Goal: Information Seeking & Learning: Understand process/instructions

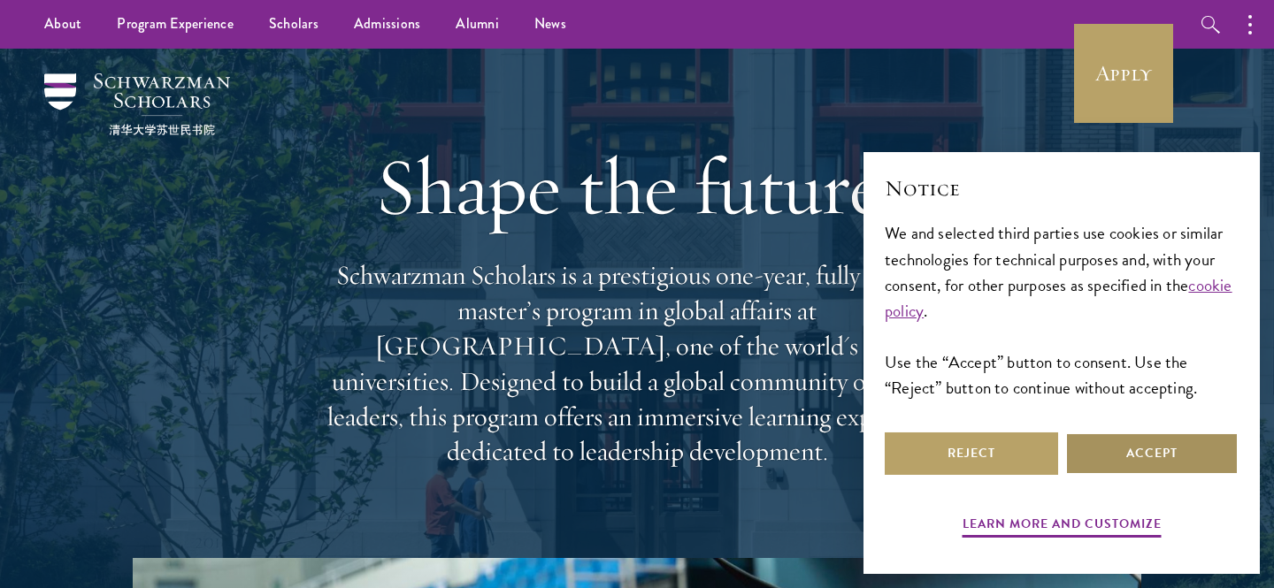
click at [1165, 444] on button "Accept" at bounding box center [1151, 454] width 173 height 42
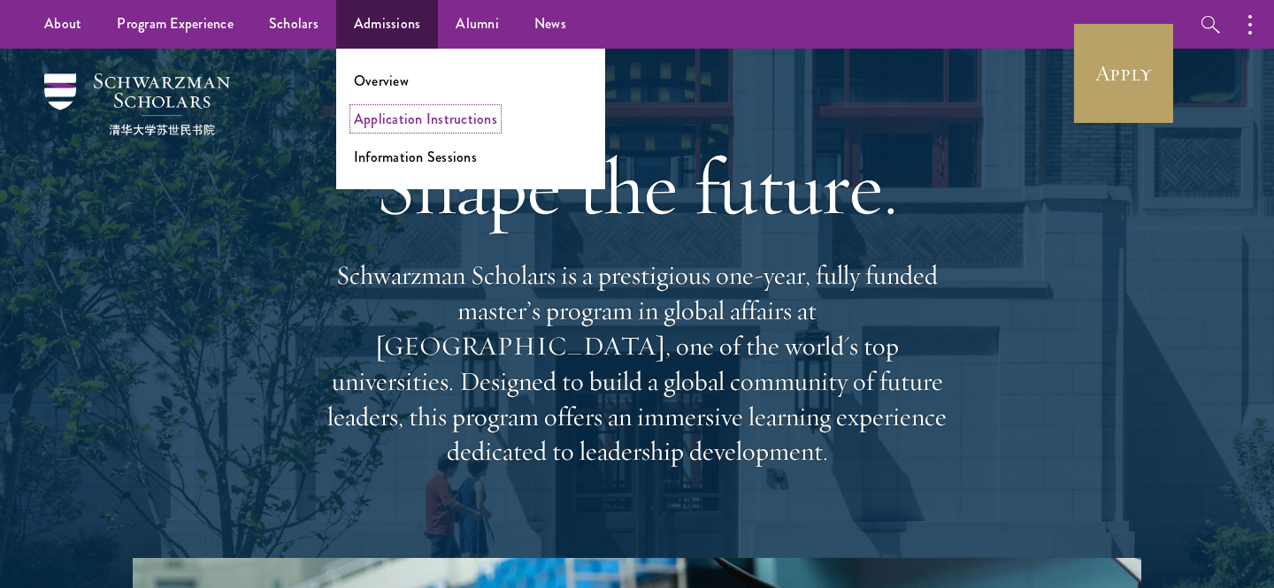
click at [407, 116] on link "Application Instructions" at bounding box center [425, 119] width 143 height 20
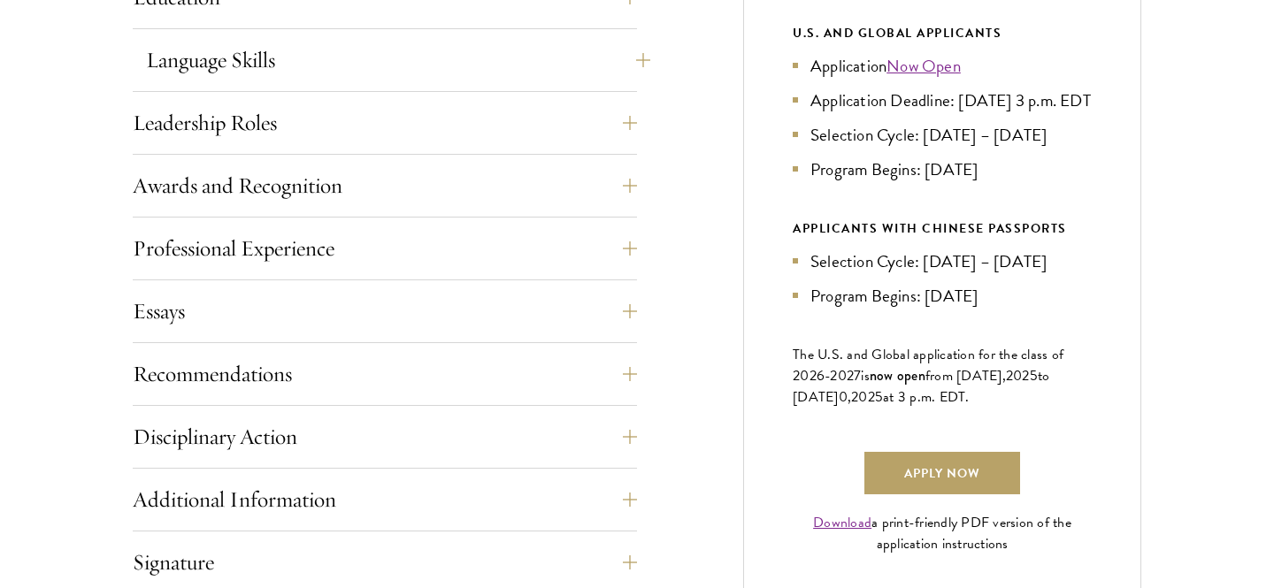
scroll to position [1017, 0]
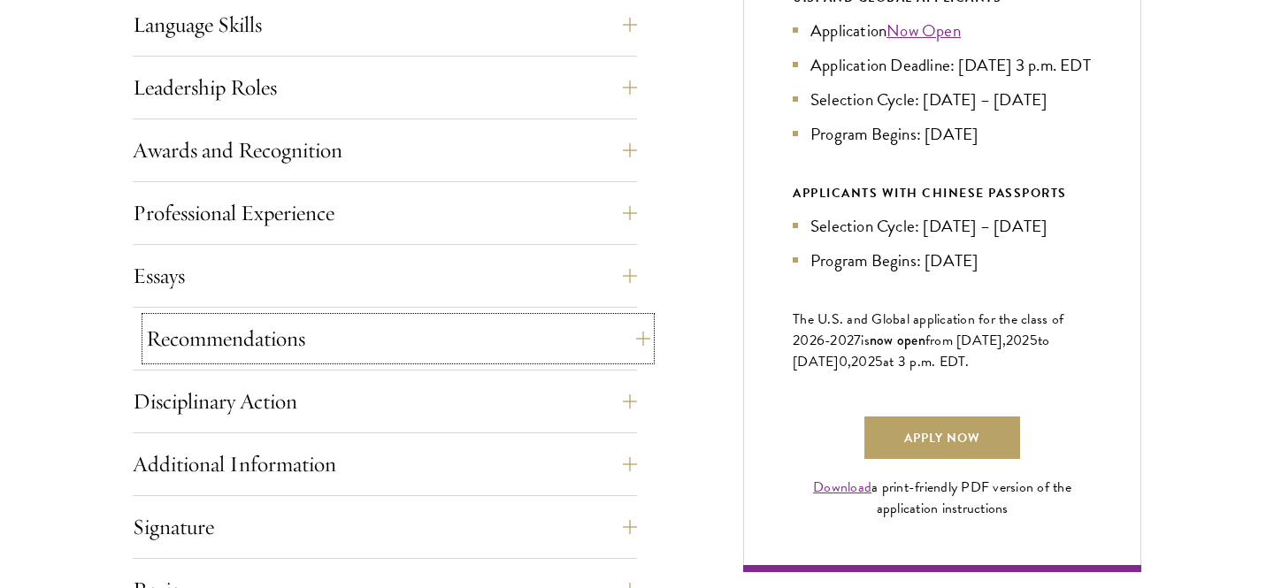
click at [431, 336] on button "Recommendations" at bounding box center [398, 339] width 504 height 42
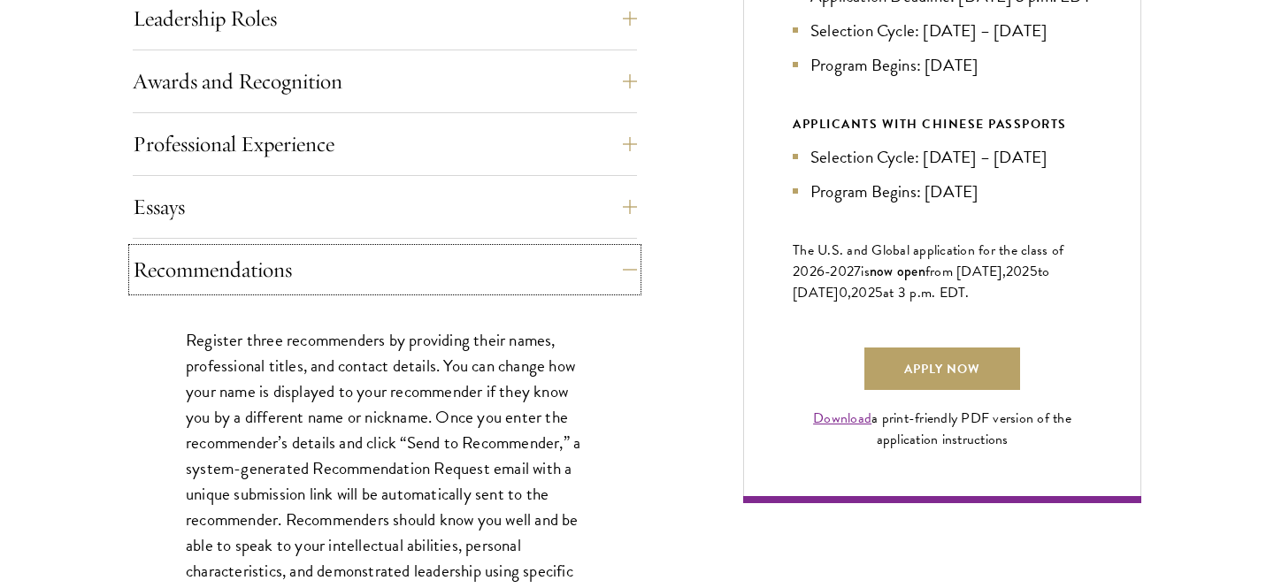
scroll to position [1088, 0]
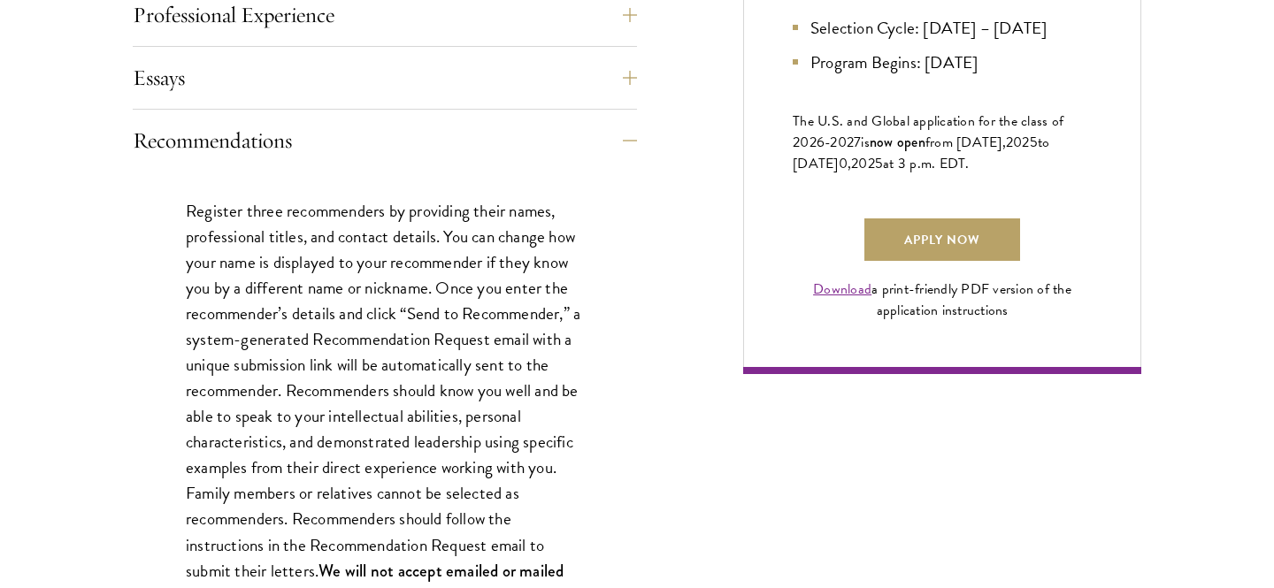
scroll to position [1351, 0]
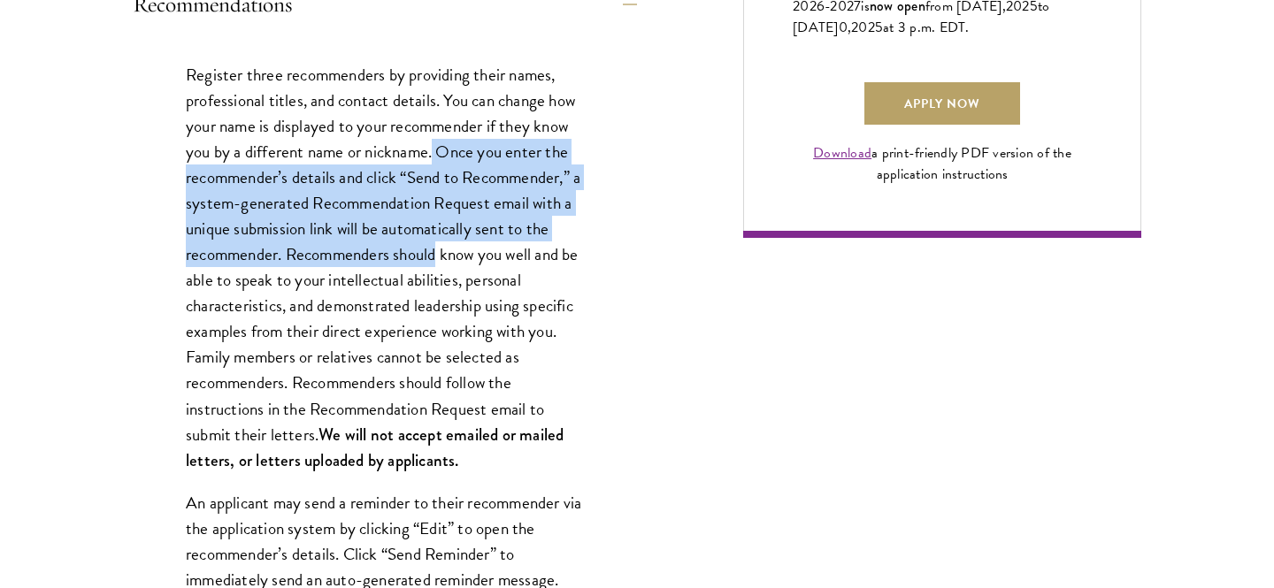
drag, startPoint x: 434, startPoint y: 156, endPoint x: 435, endPoint y: 251, distance: 95.6
click at [435, 251] on p "Register three recommenders by providing their names, professional titles, and …" at bounding box center [385, 267] width 398 height 411
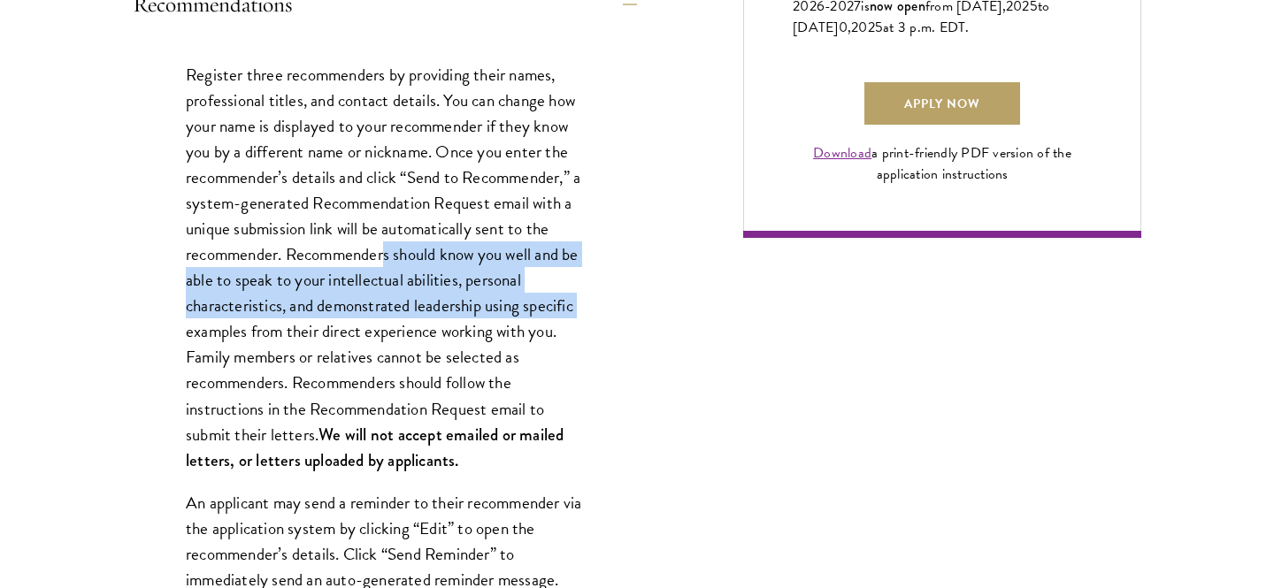
drag, startPoint x: 386, startPoint y: 251, endPoint x: 188, endPoint y: 327, distance: 211.5
click at [188, 327] on p "Register three recommenders by providing their names, professional titles, and …" at bounding box center [385, 267] width 398 height 411
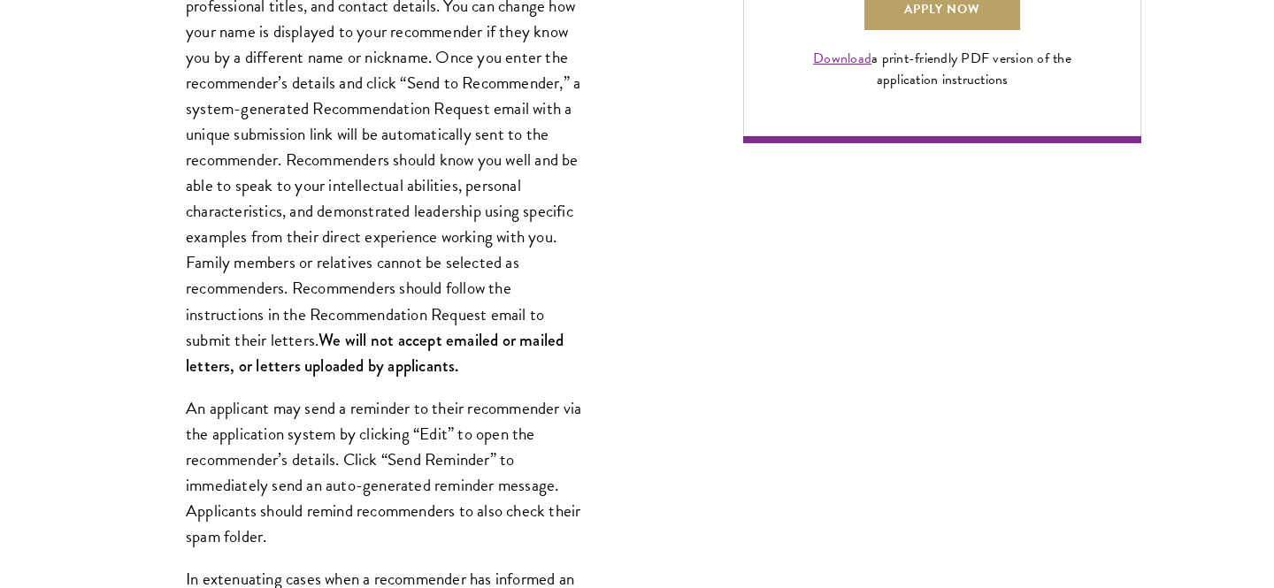
scroll to position [1447, 0]
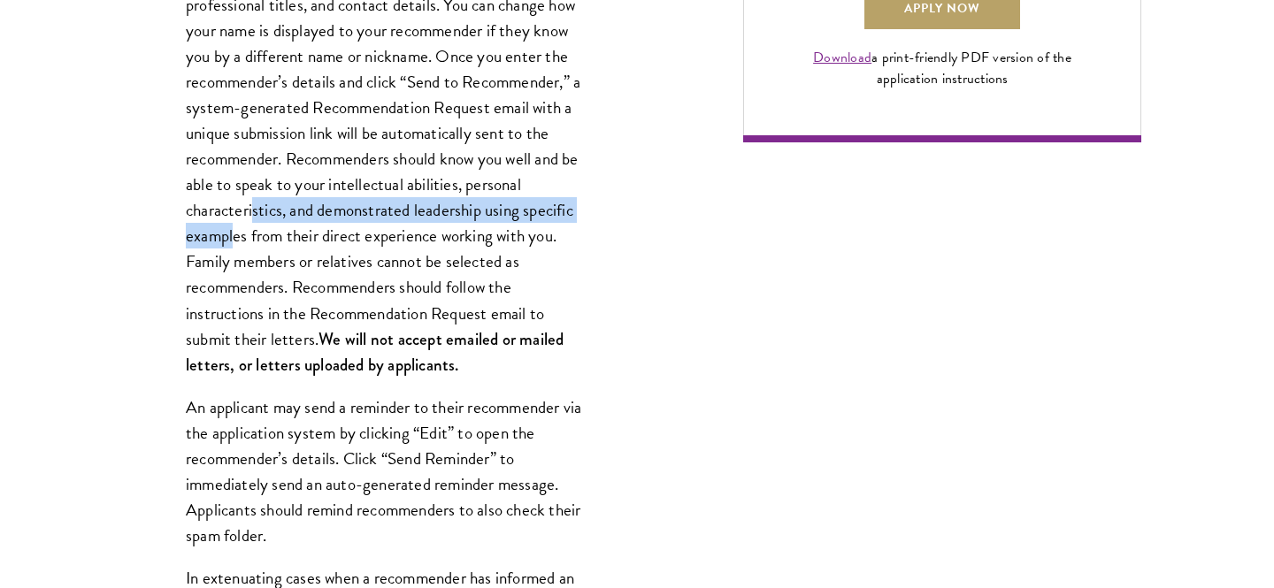
drag, startPoint x: 234, startPoint y: 226, endPoint x: 254, endPoint y: 214, distance: 23.4
click at [254, 214] on p "Register three recommenders by providing their names, professional titles, and …" at bounding box center [385, 171] width 398 height 411
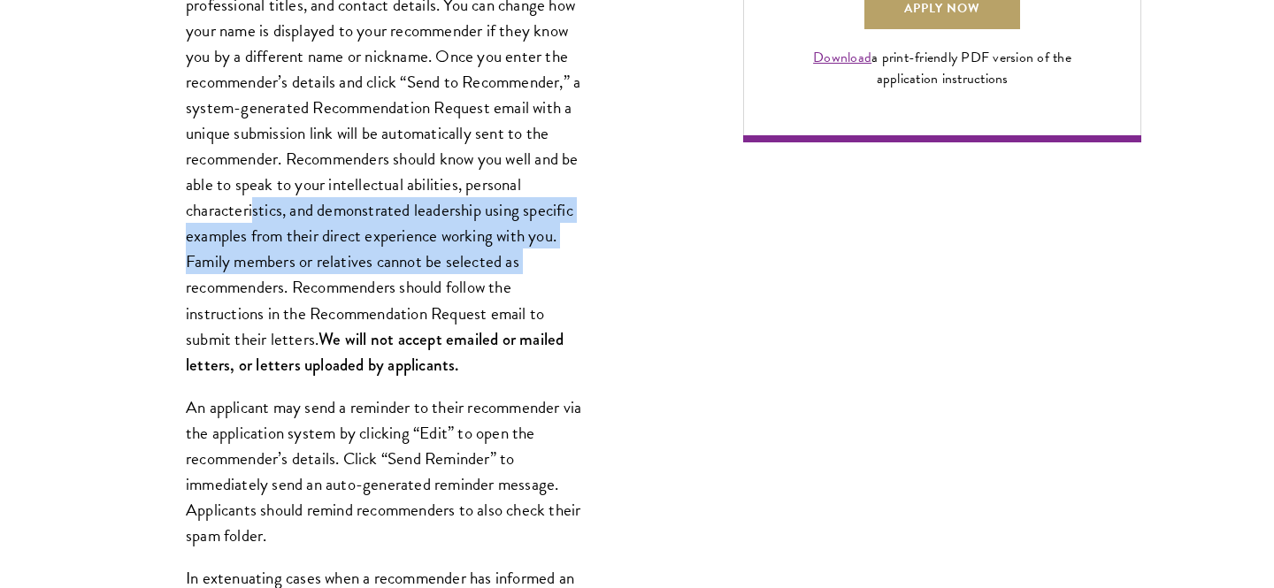
drag, startPoint x: 251, startPoint y: 214, endPoint x: 166, endPoint y: 280, distance: 107.2
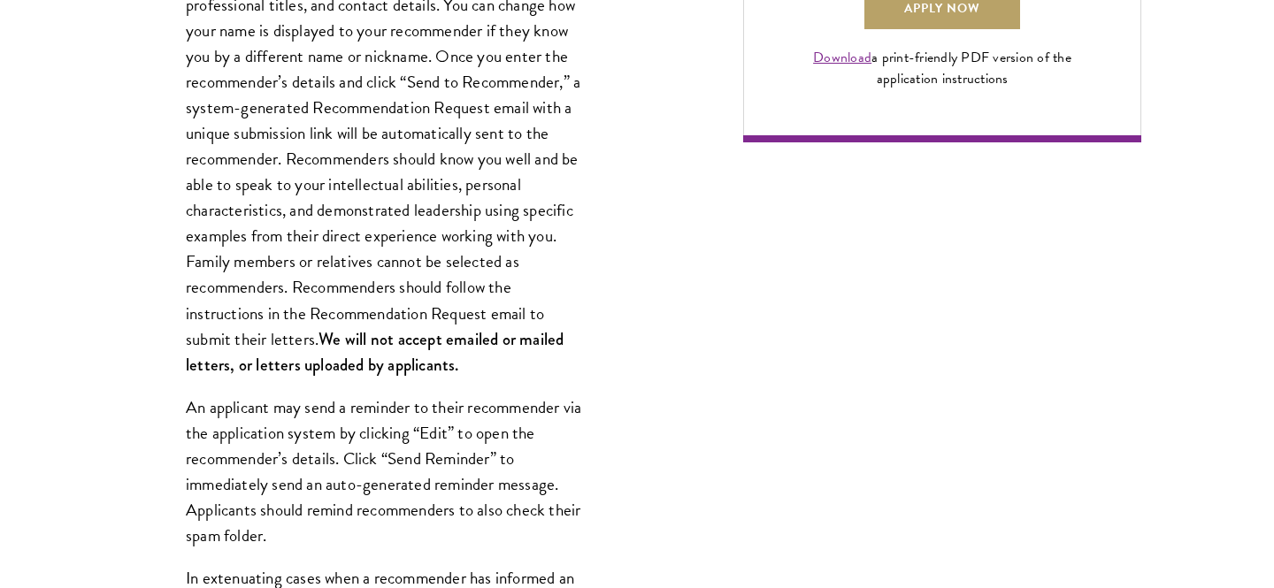
click at [191, 299] on p "Register three recommenders by providing their names, professional titles, and …" at bounding box center [385, 171] width 398 height 411
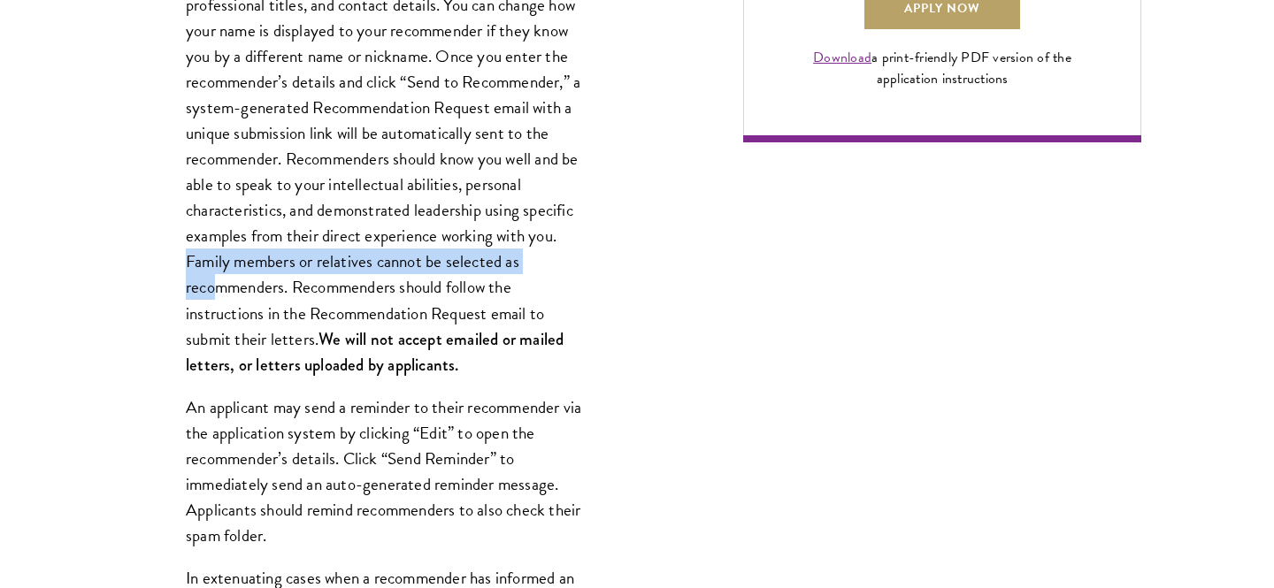
drag, startPoint x: 187, startPoint y: 259, endPoint x: 220, endPoint y: 281, distance: 40.2
click at [220, 281] on p "Register three recommenders by providing their names, professional titles, and …" at bounding box center [385, 171] width 398 height 411
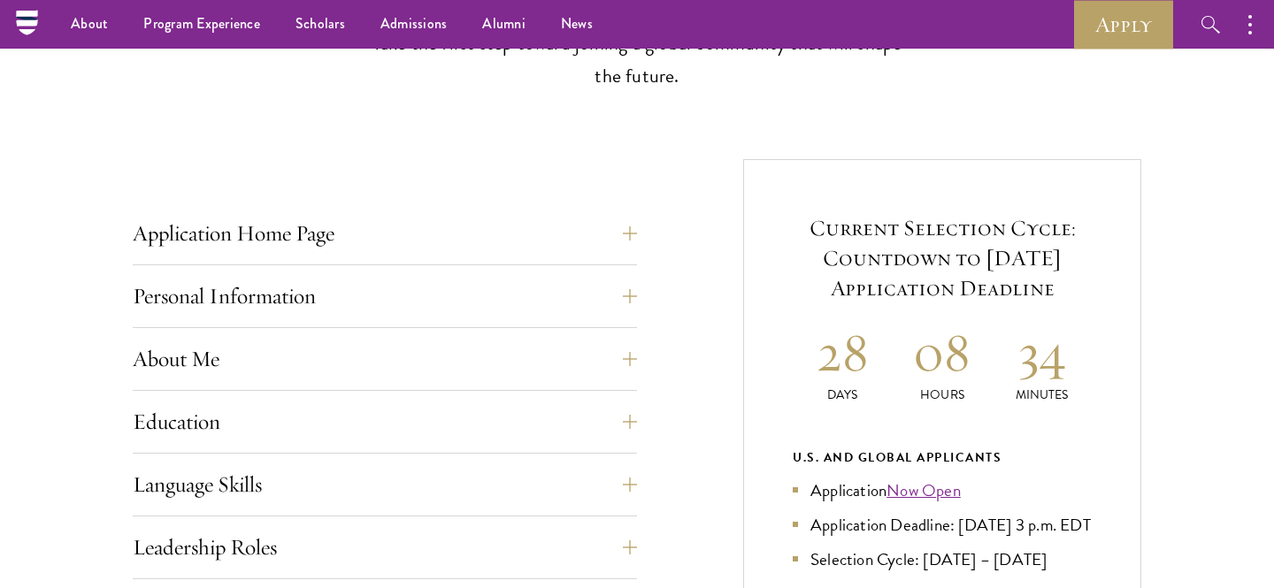
scroll to position [557, 0]
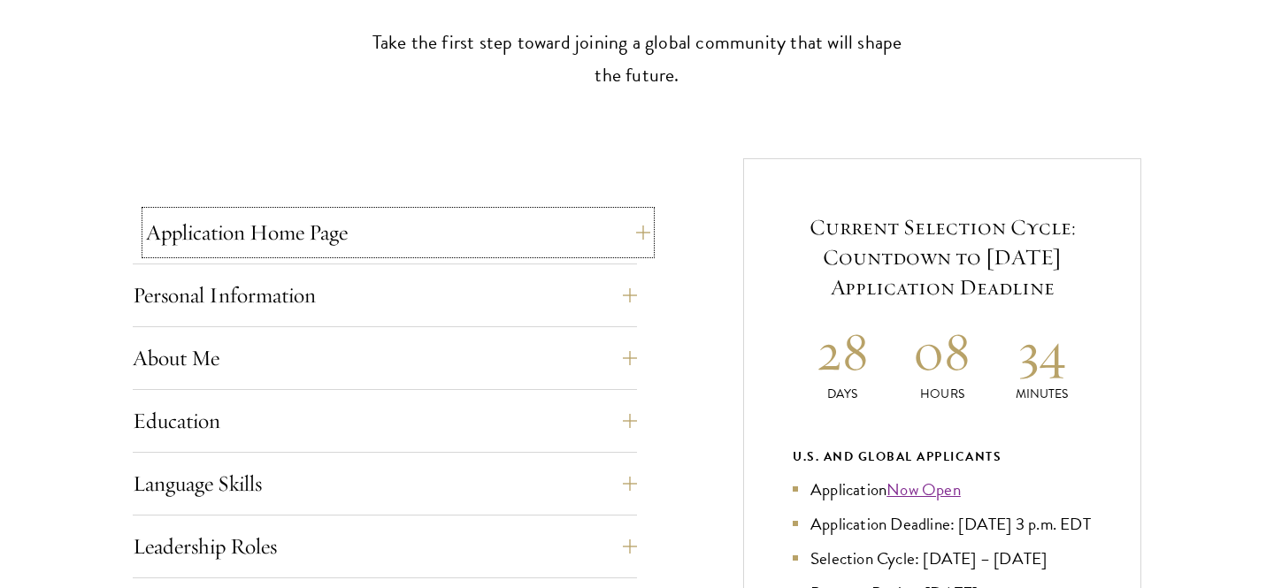
click at [366, 226] on button "Application Home Page" at bounding box center [398, 232] width 504 height 42
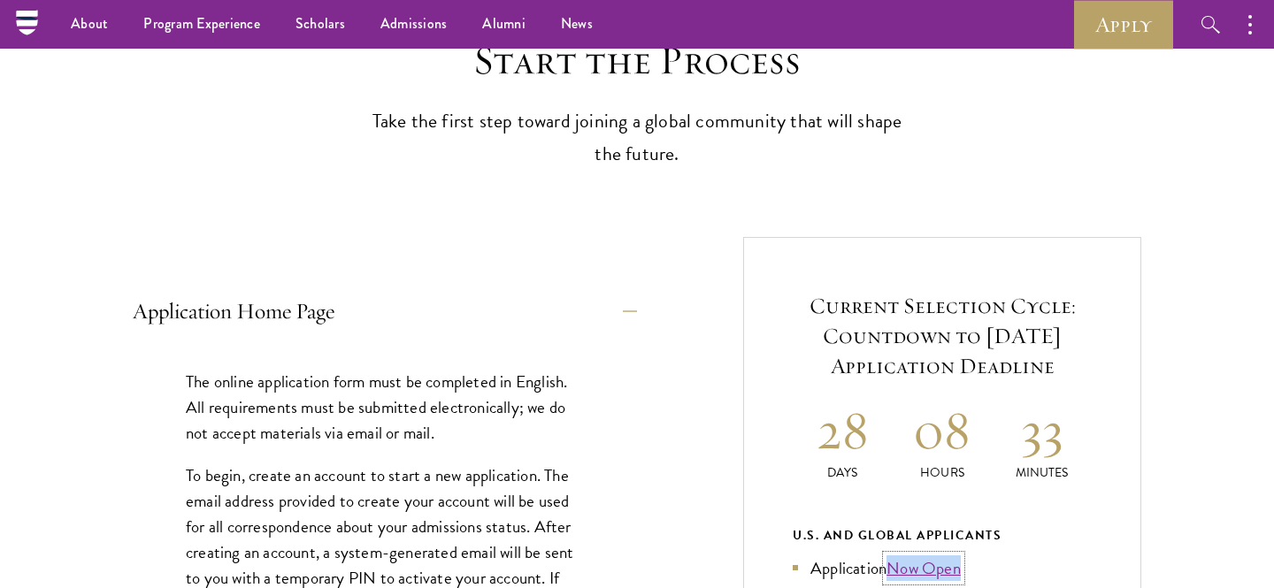
scroll to position [461, 0]
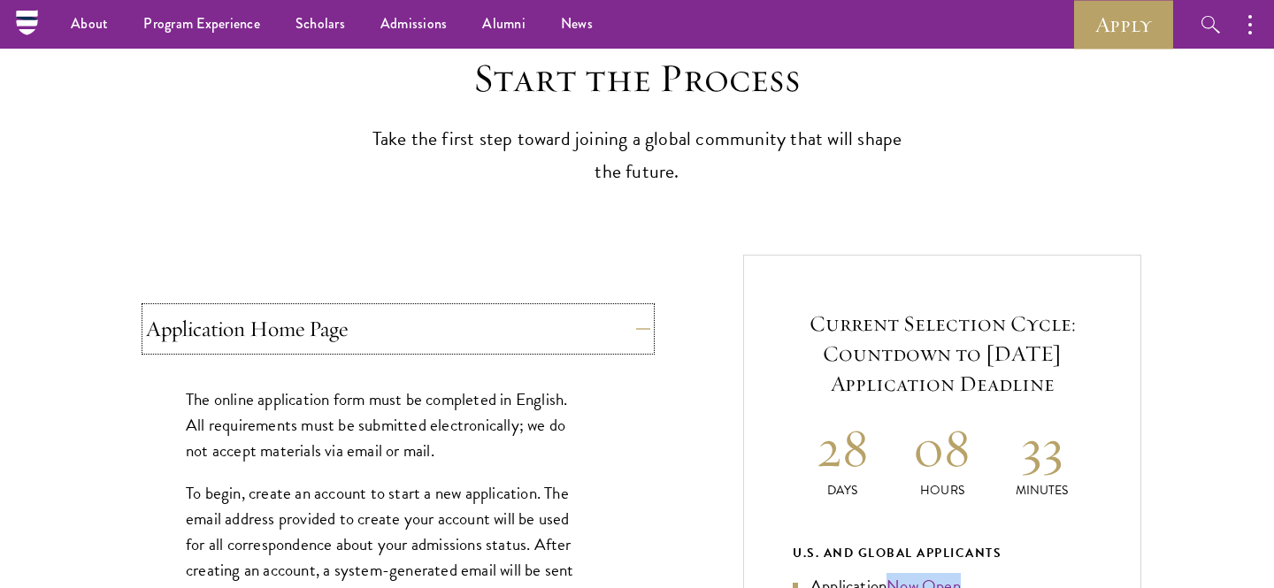
click at [631, 325] on button "Application Home Page" at bounding box center [398, 329] width 504 height 42
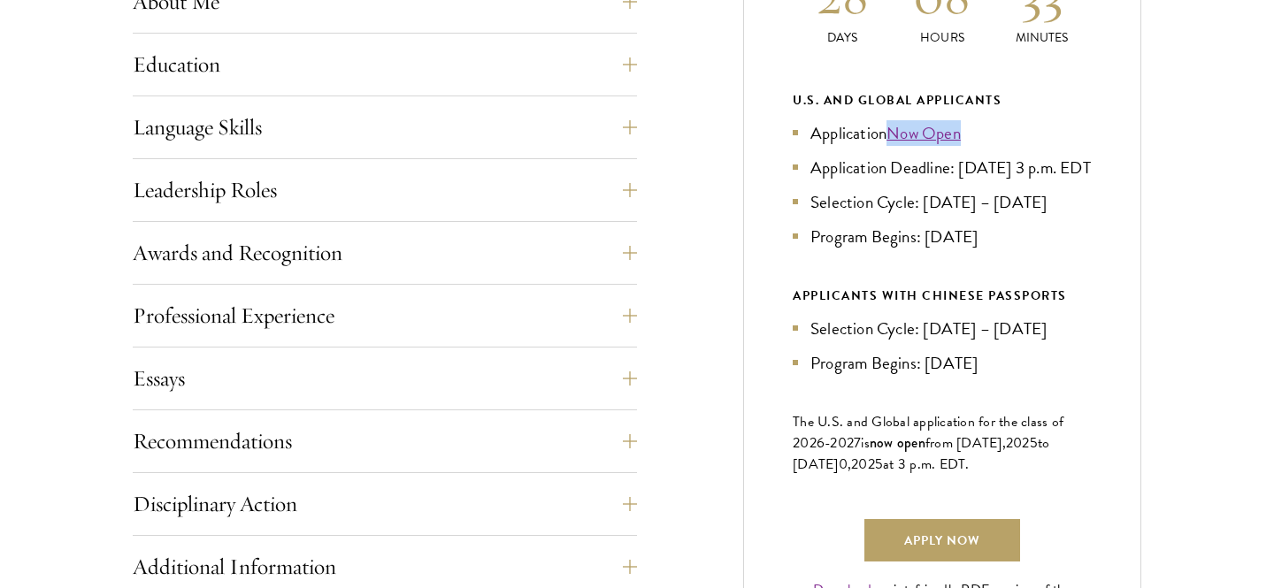
scroll to position [917, 0]
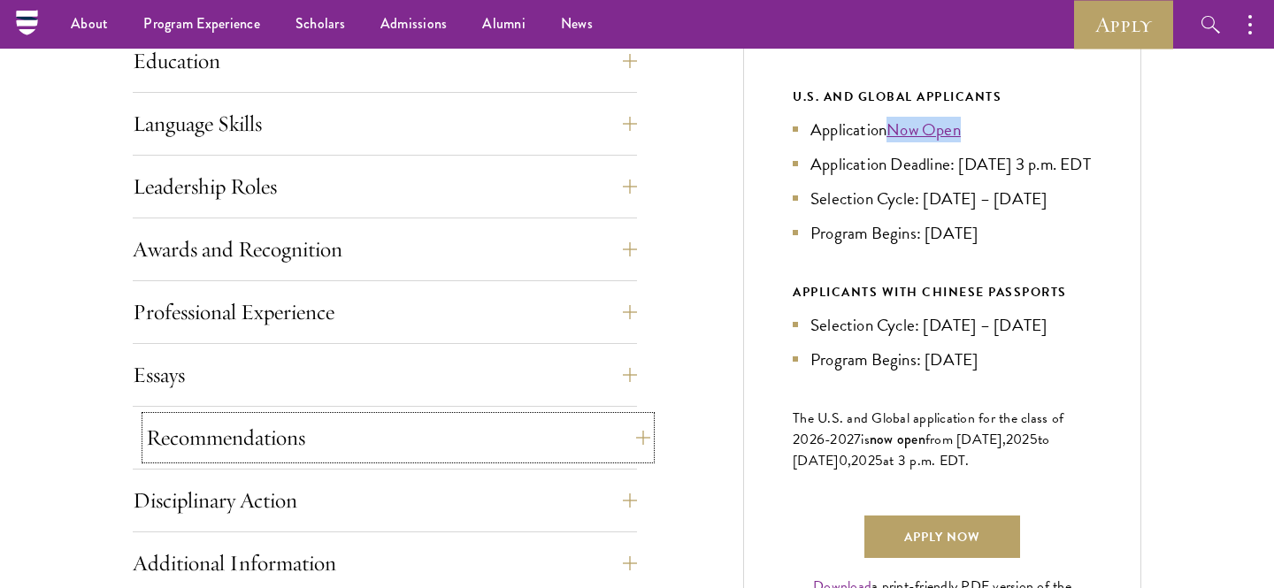
click at [633, 449] on button "Recommendations" at bounding box center [398, 438] width 504 height 42
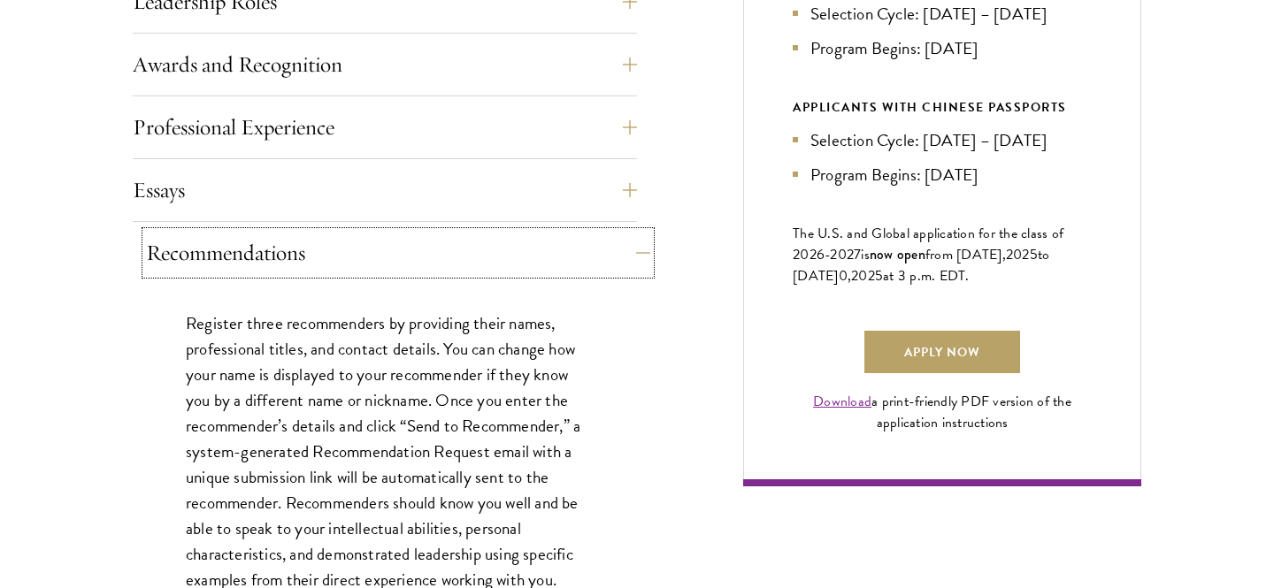
scroll to position [1106, 0]
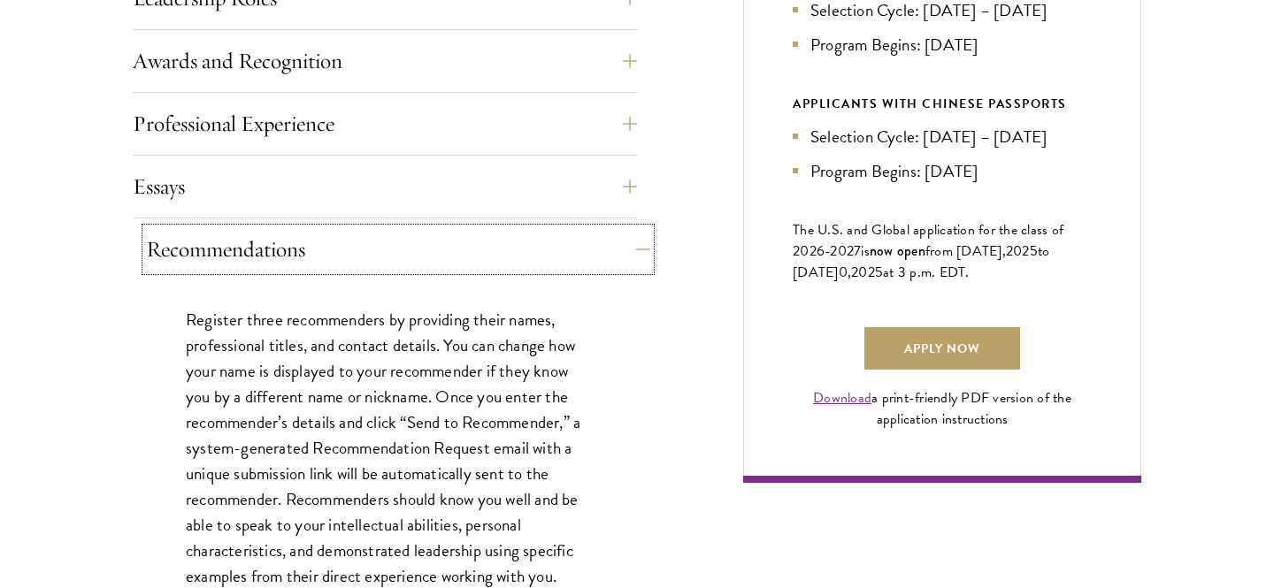
click at [623, 245] on button "Recommendations" at bounding box center [398, 249] width 504 height 42
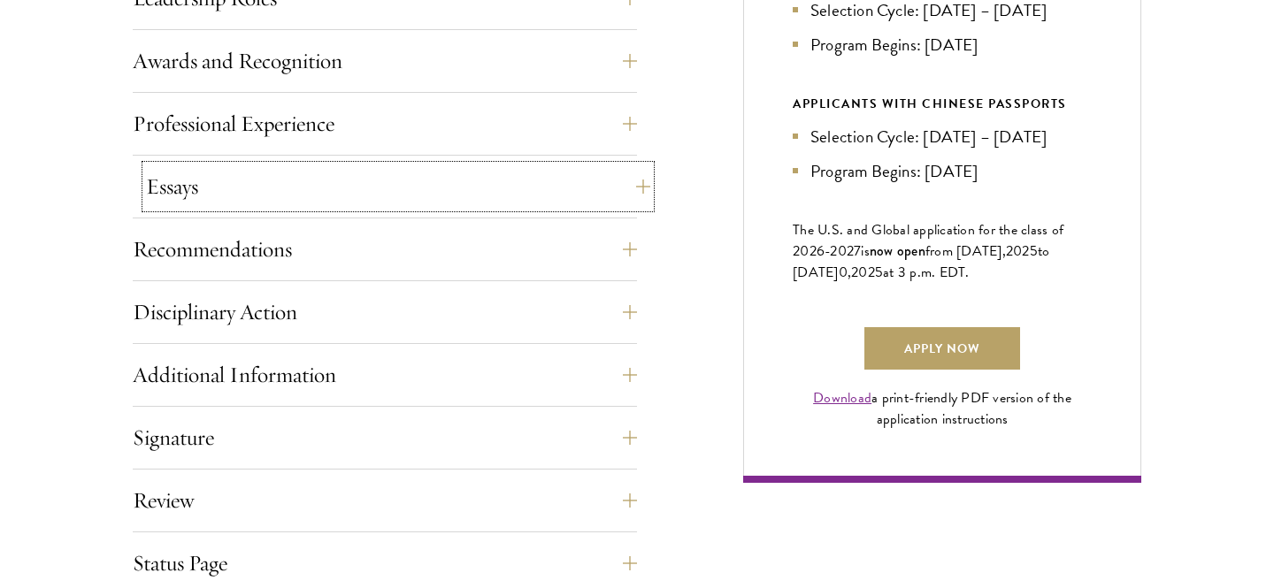
click at [633, 187] on button "Essays" at bounding box center [398, 186] width 504 height 42
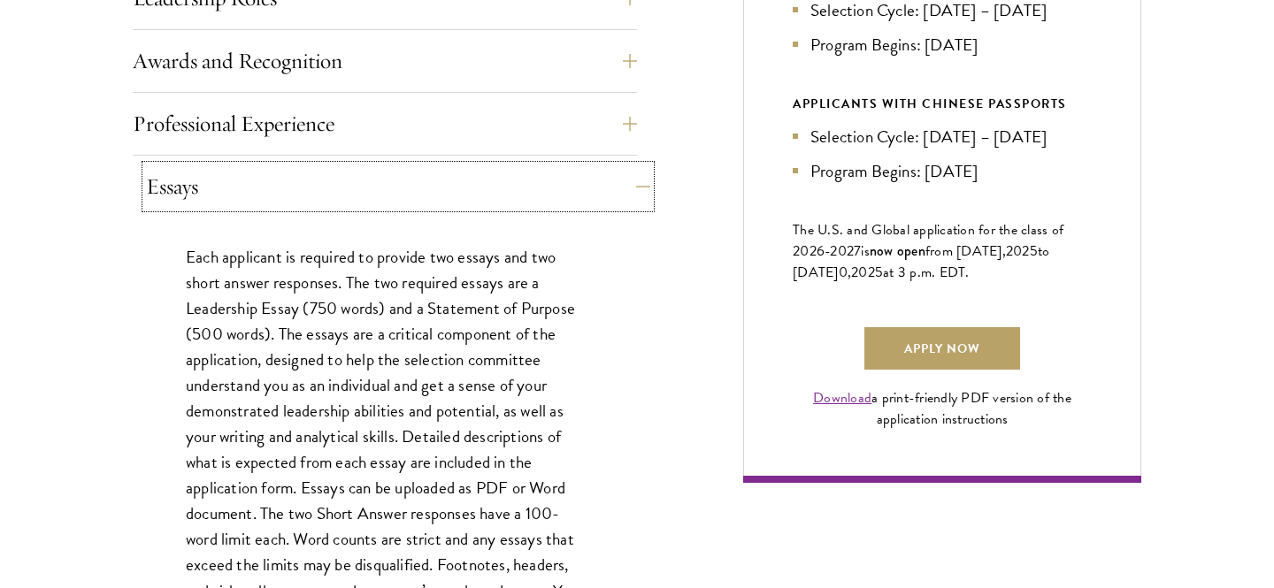
click at [632, 188] on button "Essays" at bounding box center [398, 186] width 504 height 42
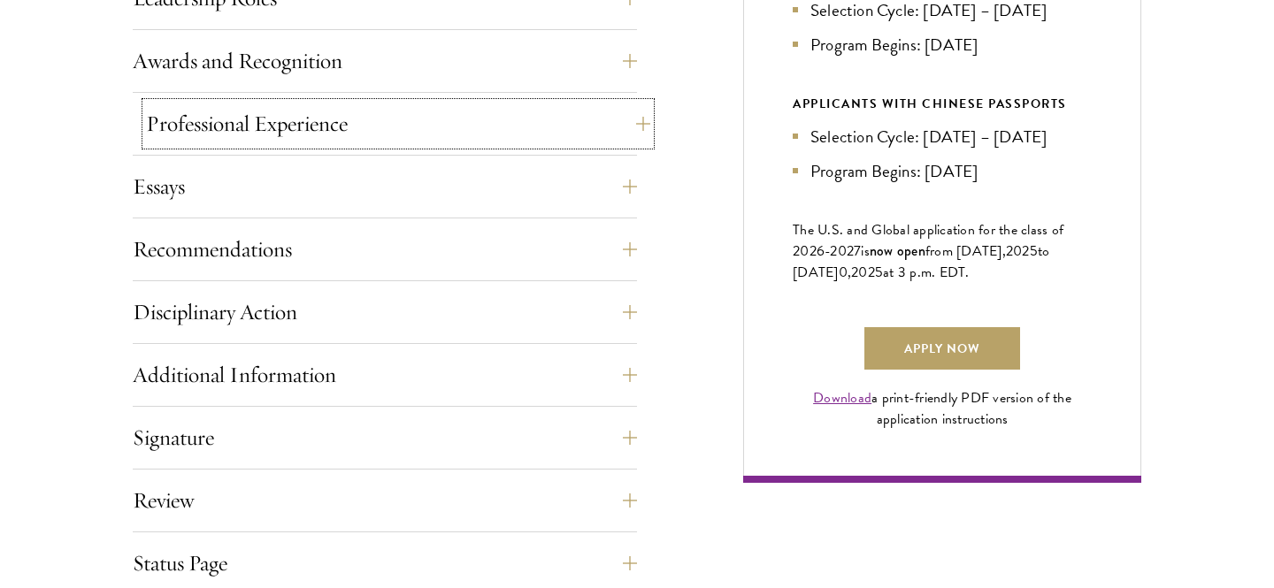
click at [633, 126] on button "Professional Experience" at bounding box center [398, 124] width 504 height 42
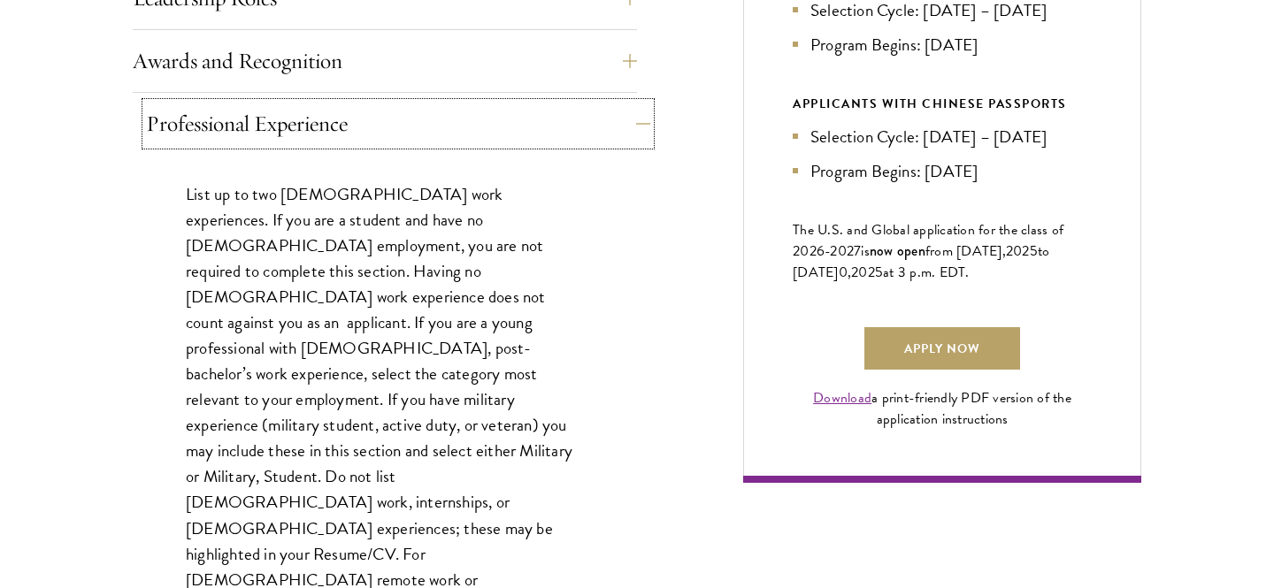
click at [470, 112] on button "Professional Experience" at bounding box center [398, 124] width 504 height 42
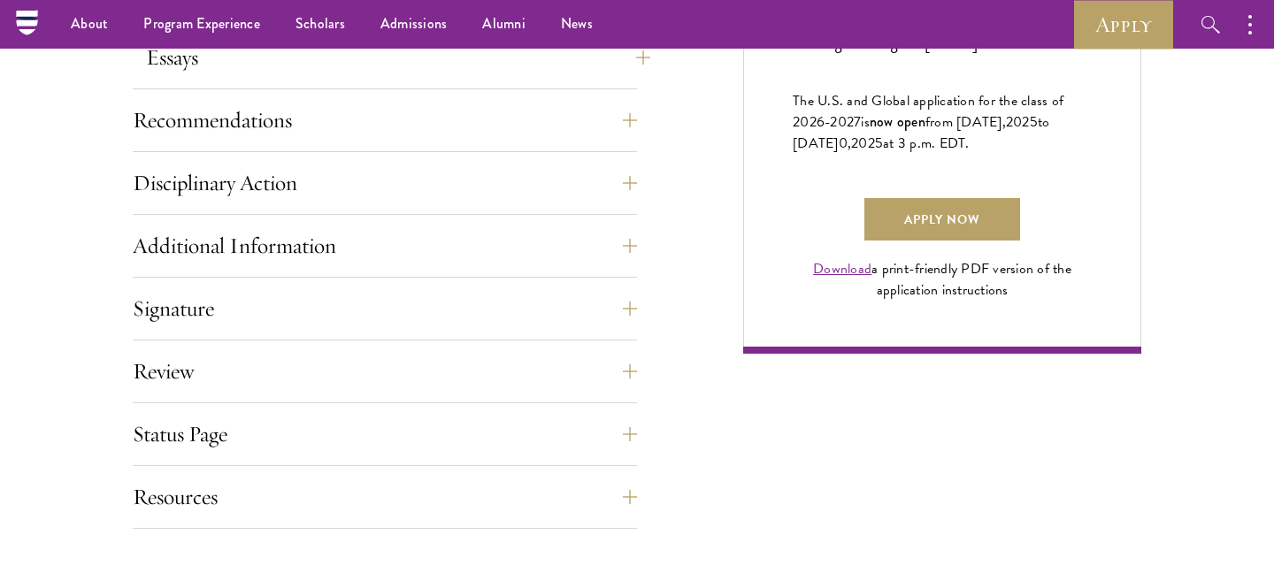
scroll to position [1234, 0]
click at [611, 227] on button "Additional Information" at bounding box center [398, 247] width 504 height 42
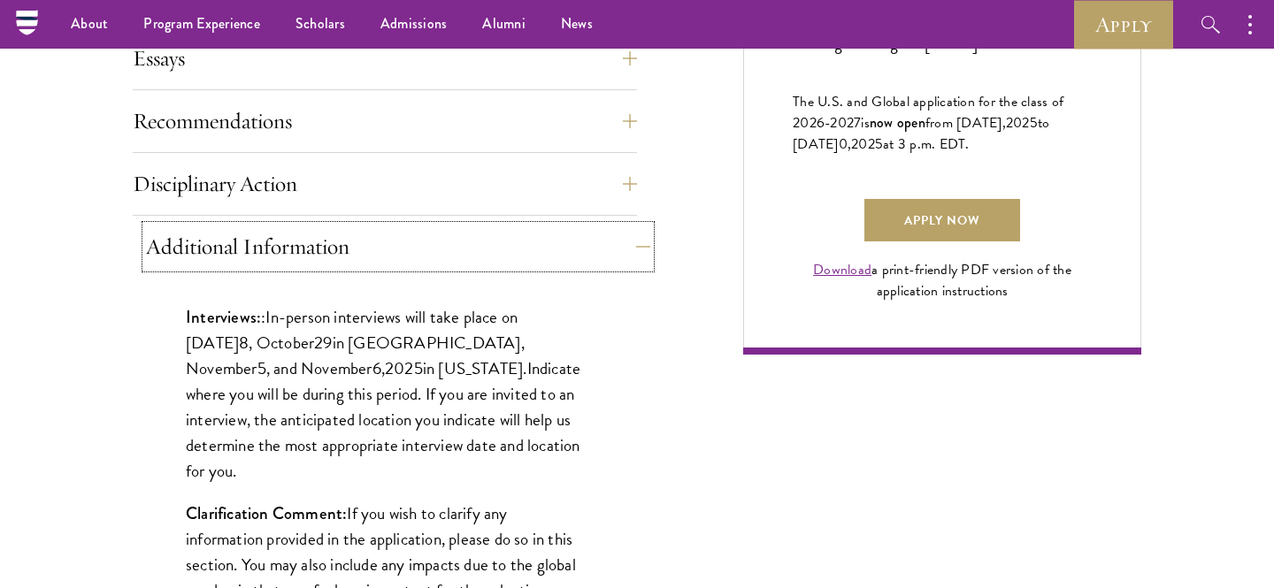
click at [611, 227] on button "Additional Information" at bounding box center [398, 247] width 504 height 42
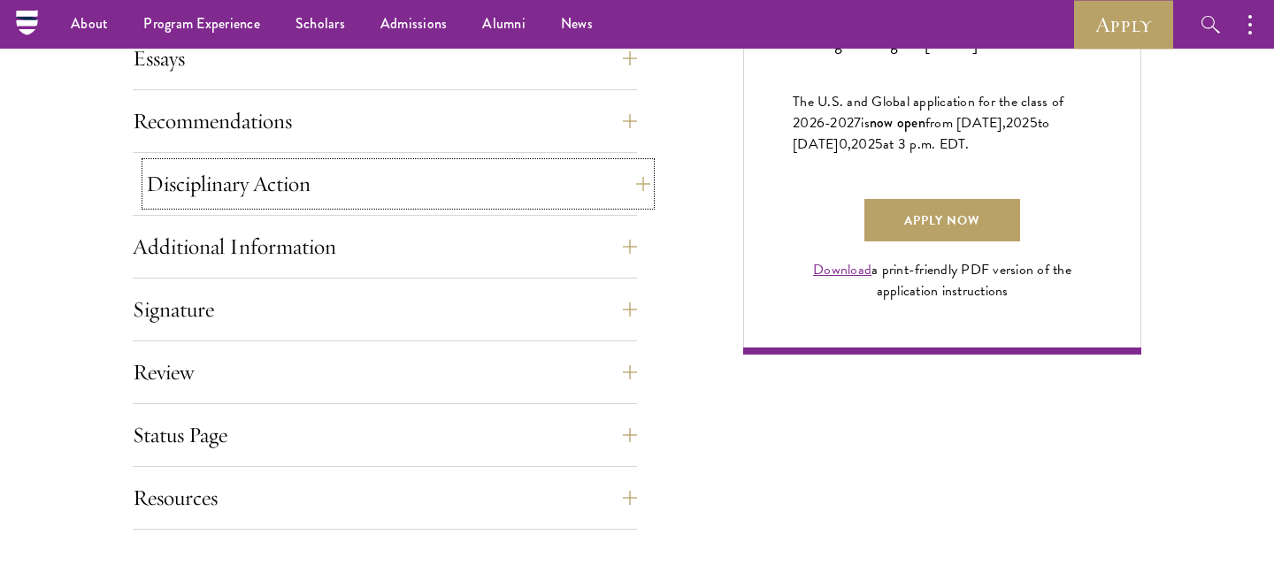
click at [600, 177] on button "Disciplinary Action" at bounding box center [398, 184] width 504 height 42
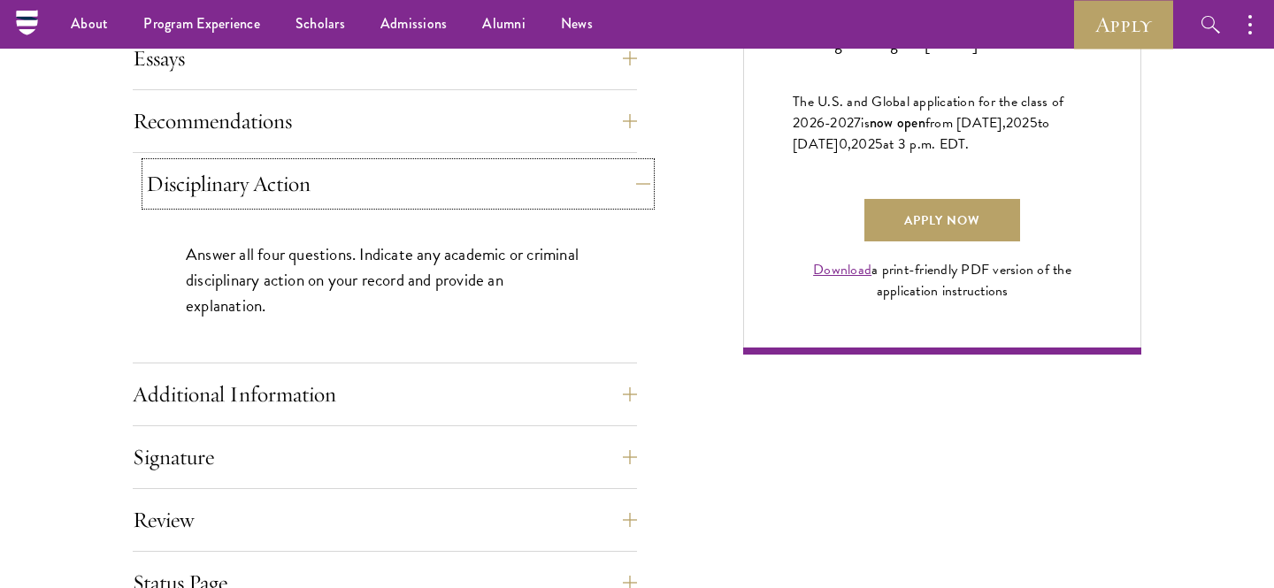
click at [600, 177] on button "Disciplinary Action" at bounding box center [398, 184] width 504 height 42
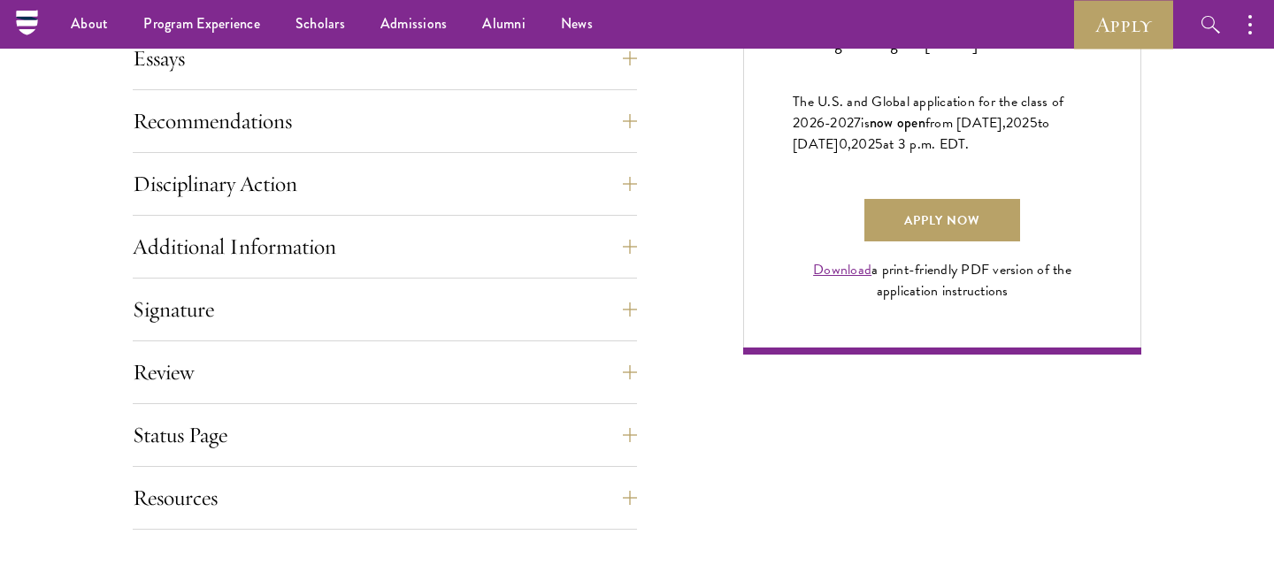
click at [595, 145] on div "Recommendations Register three recommenders by providing their names, professio…" at bounding box center [385, 126] width 504 height 53
click at [595, 148] on div "Recommendations Register three recommenders by providing their names, professio…" at bounding box center [385, 126] width 504 height 53
click at [594, 135] on button "Recommendations" at bounding box center [398, 121] width 504 height 42
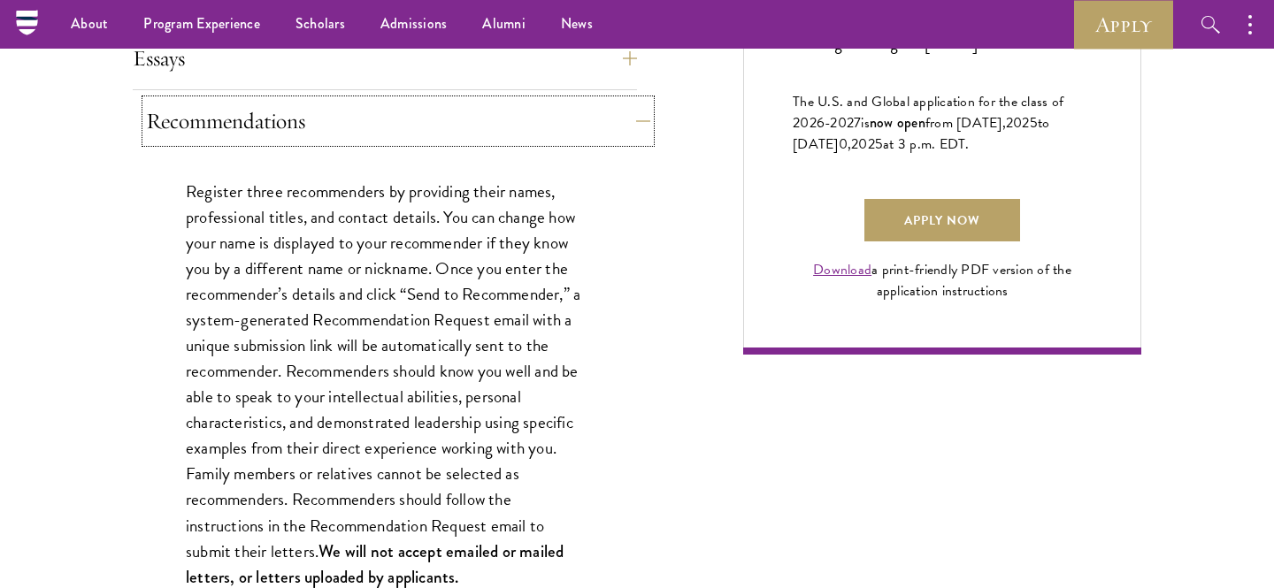
click at [594, 135] on button "Recommendations" at bounding box center [398, 121] width 504 height 42
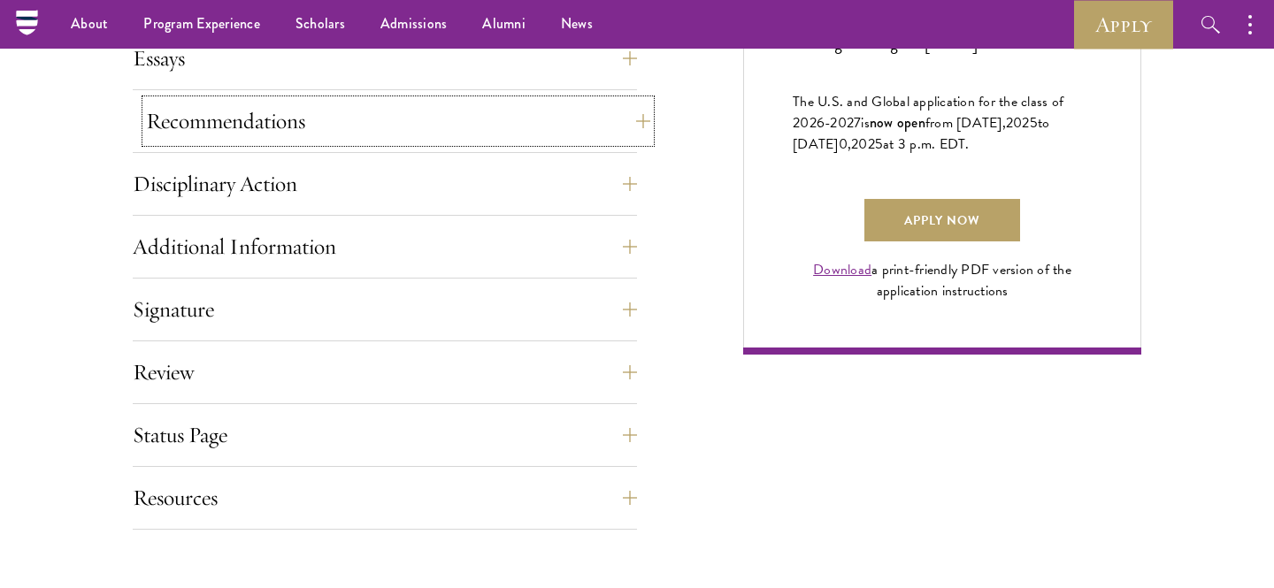
click at [594, 135] on button "Recommendations" at bounding box center [398, 121] width 504 height 42
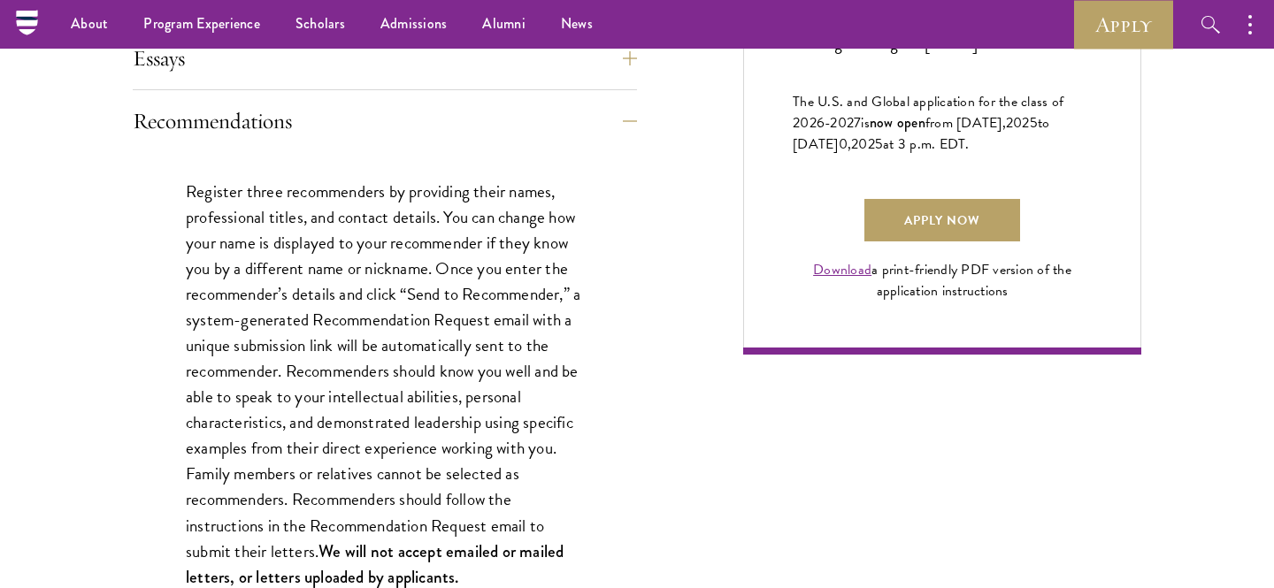
click at [173, 119] on button "Recommendations" at bounding box center [398, 121] width 504 height 42
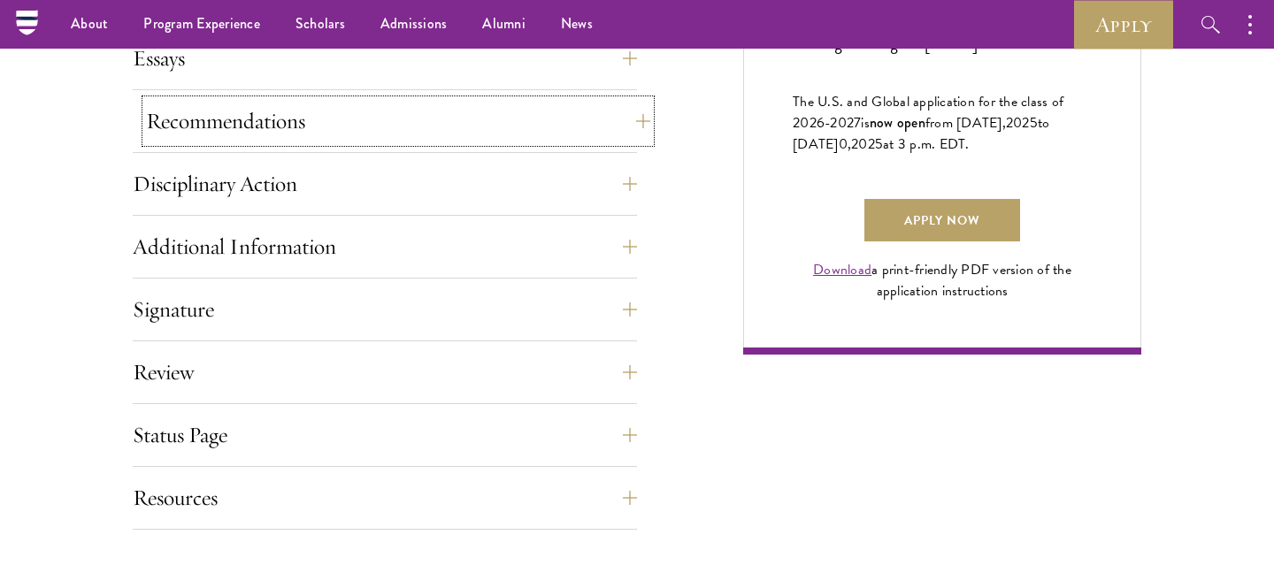
click at [173, 119] on button "Recommendations" at bounding box center [398, 121] width 504 height 42
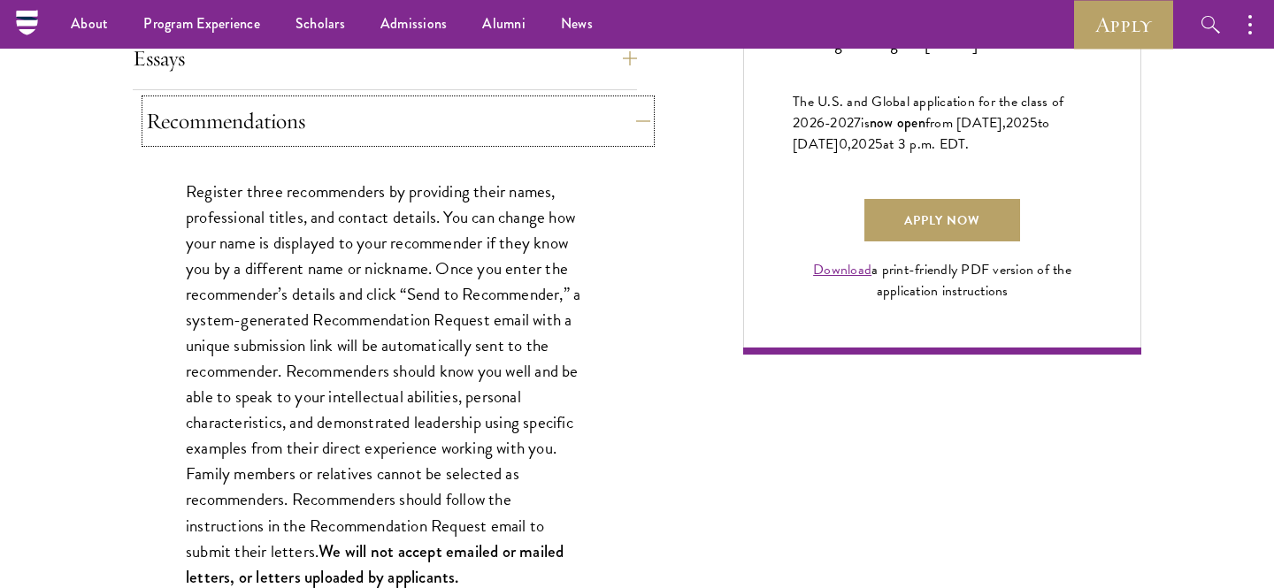
click at [165, 123] on button "Recommendations" at bounding box center [398, 121] width 504 height 42
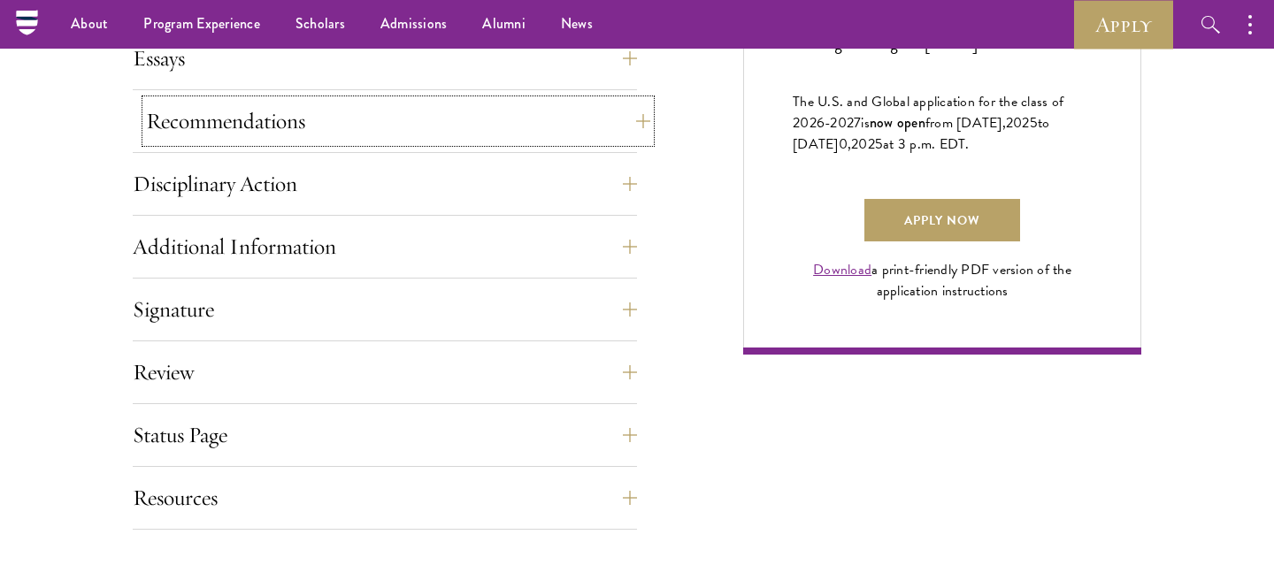
click at [173, 119] on button "Recommendations" at bounding box center [398, 121] width 504 height 42
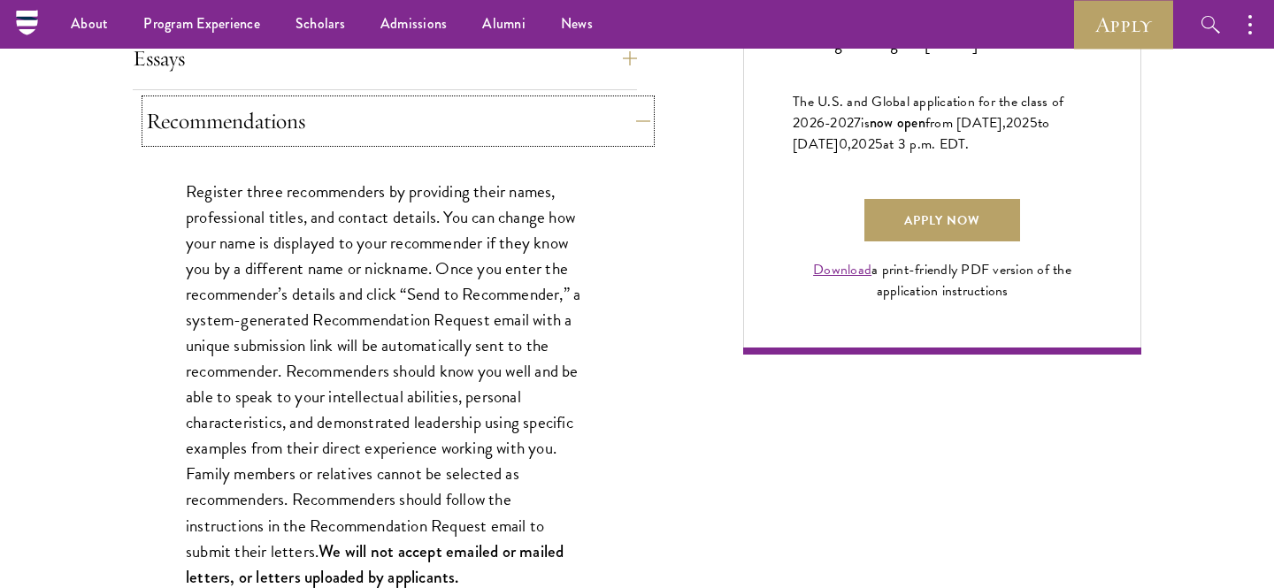
click at [198, 121] on button "Recommendations" at bounding box center [398, 121] width 504 height 42
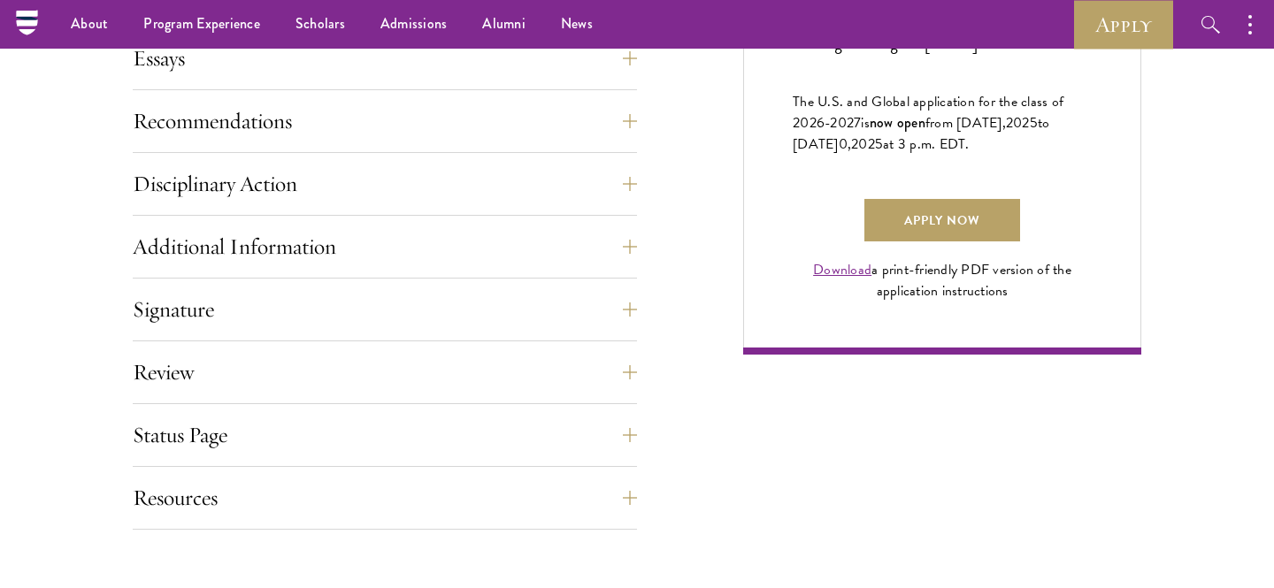
click at [134, 134] on div "Recommendations Register three recommenders by providing their names, professio…" at bounding box center [385, 126] width 504 height 53
click at [165, 130] on button "Recommendations" at bounding box center [398, 121] width 504 height 42
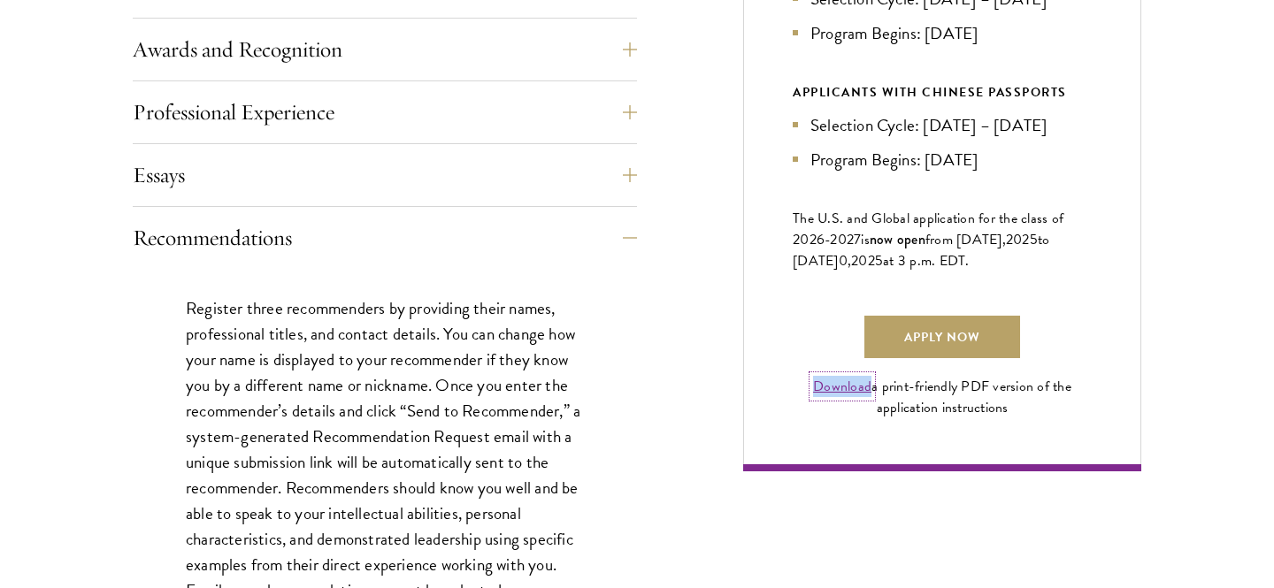
scroll to position [1134, 0]
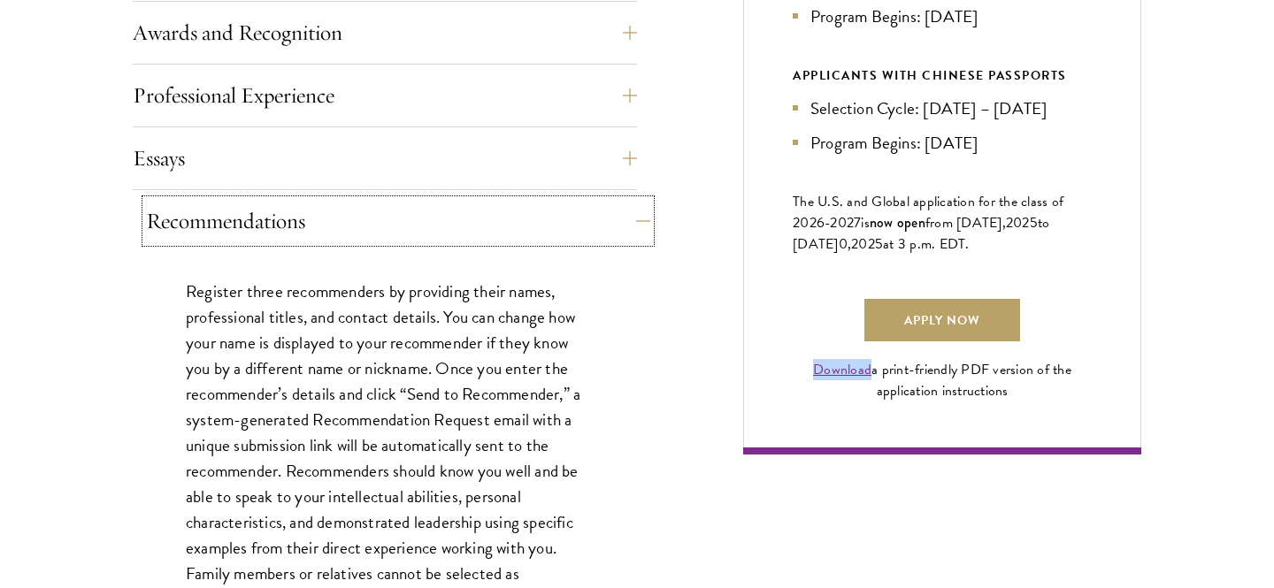
click at [611, 208] on button "Recommendations" at bounding box center [398, 221] width 504 height 42
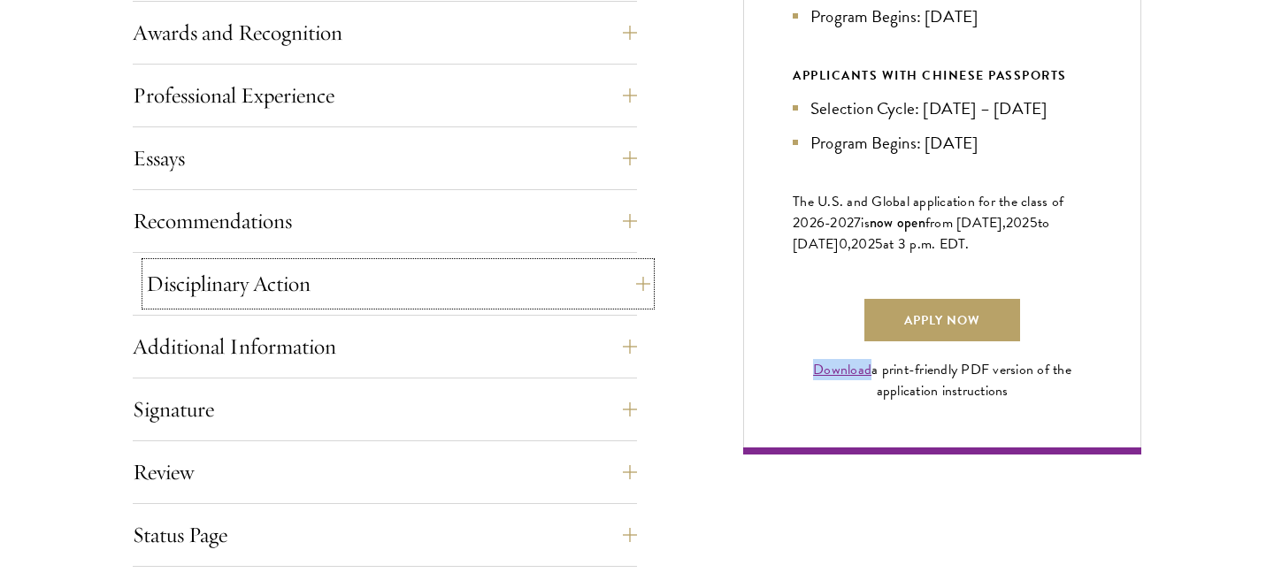
click at [608, 268] on button "Disciplinary Action" at bounding box center [398, 284] width 504 height 42
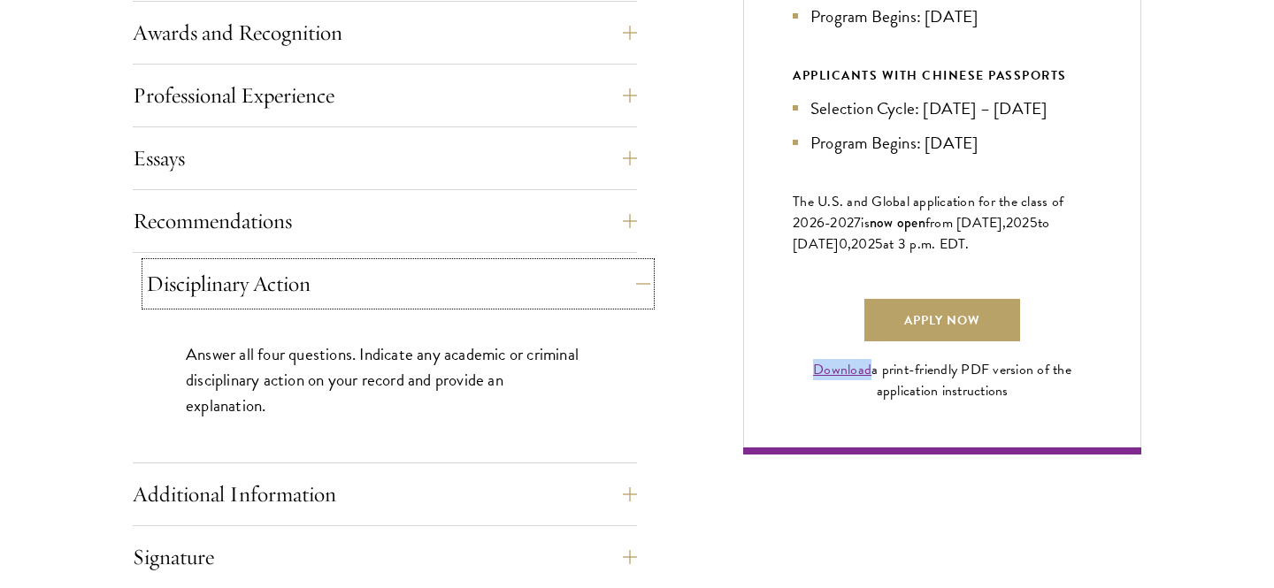
click at [608, 268] on button "Disciplinary Action" at bounding box center [398, 284] width 504 height 42
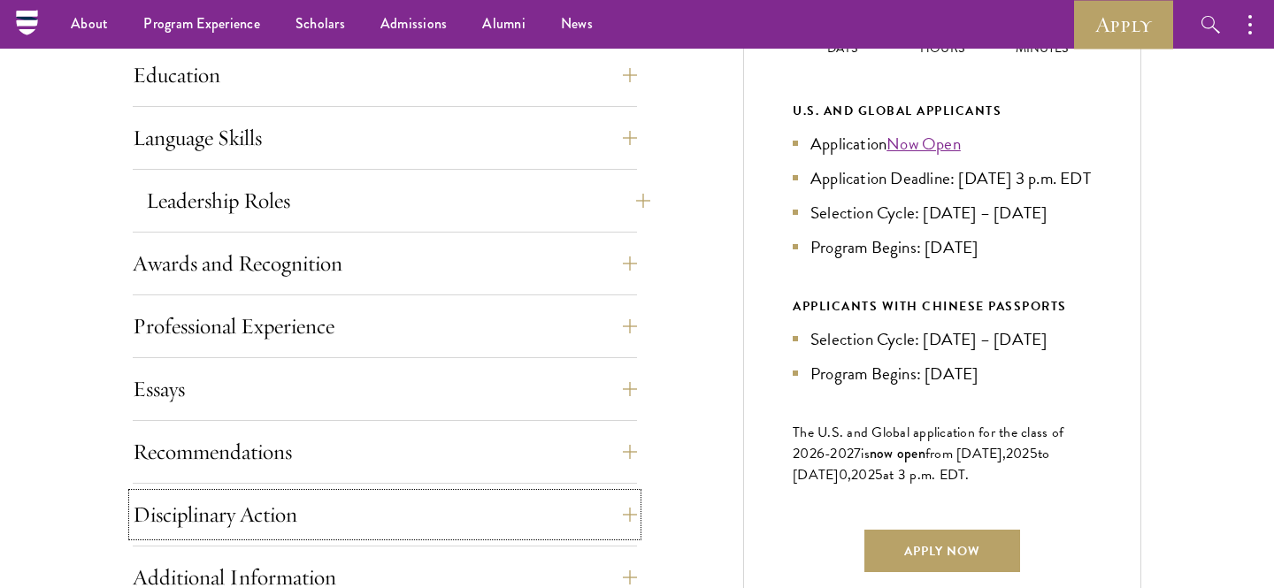
scroll to position [904, 0]
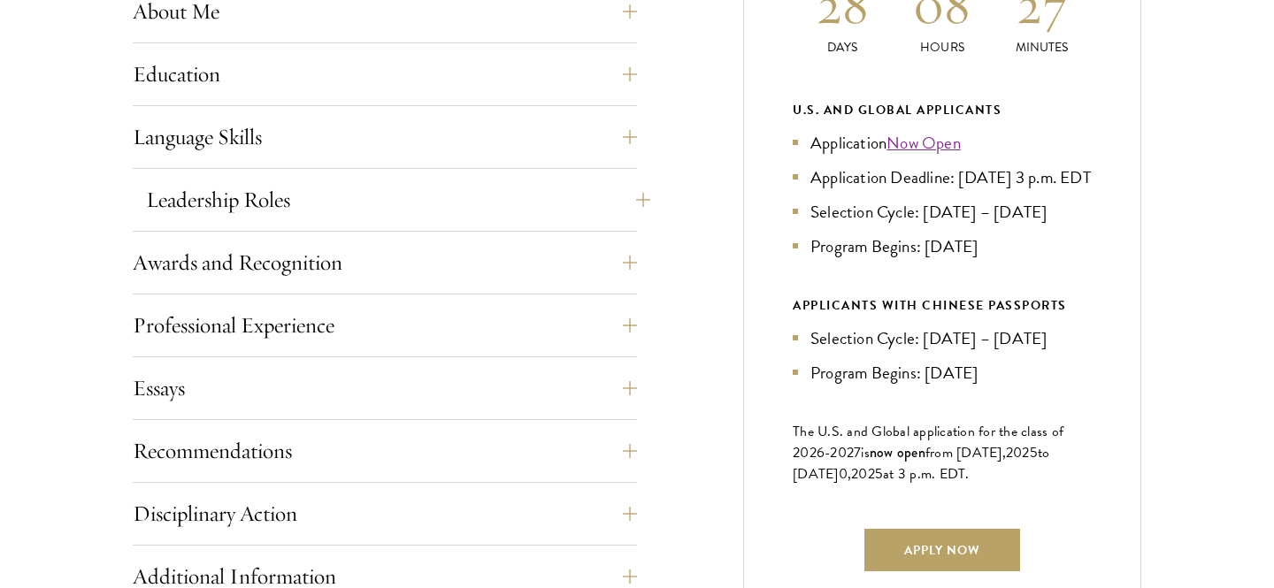
click at [603, 104] on div "Education List only undergraduate and graduate degrees completed (or on track t…" at bounding box center [385, 79] width 504 height 53
click at [603, 97] on div "Education List only undergraduate and graduate degrees completed (or on track t…" at bounding box center [385, 79] width 504 height 53
click at [603, 80] on button "Education" at bounding box center [398, 74] width 504 height 42
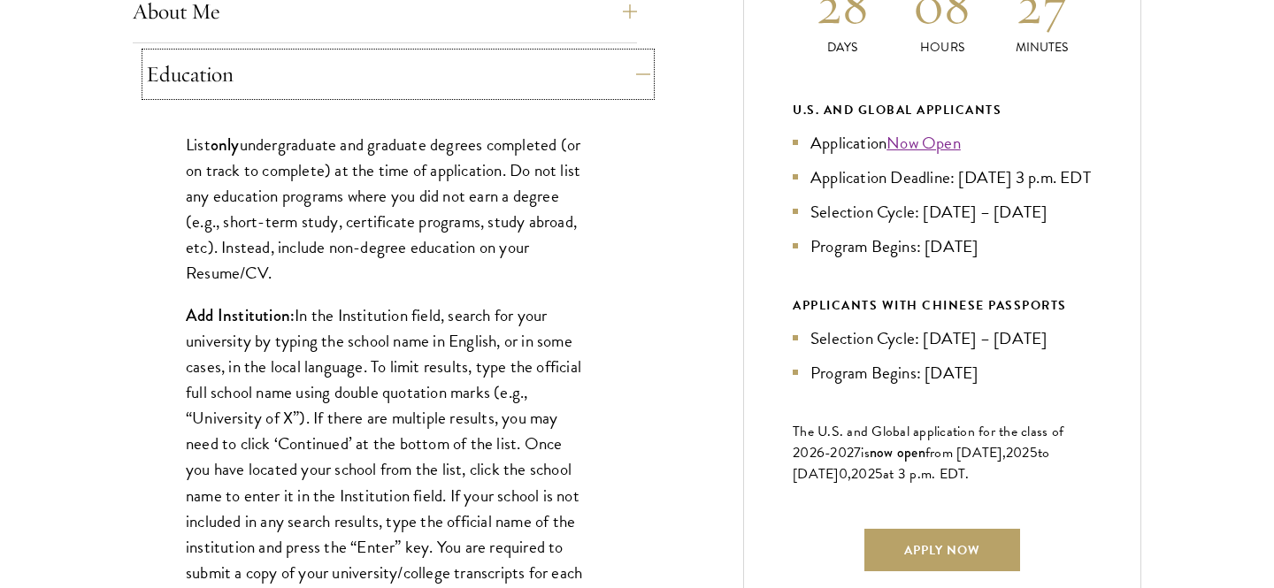
click at [603, 80] on button "Education" at bounding box center [398, 74] width 504 height 42
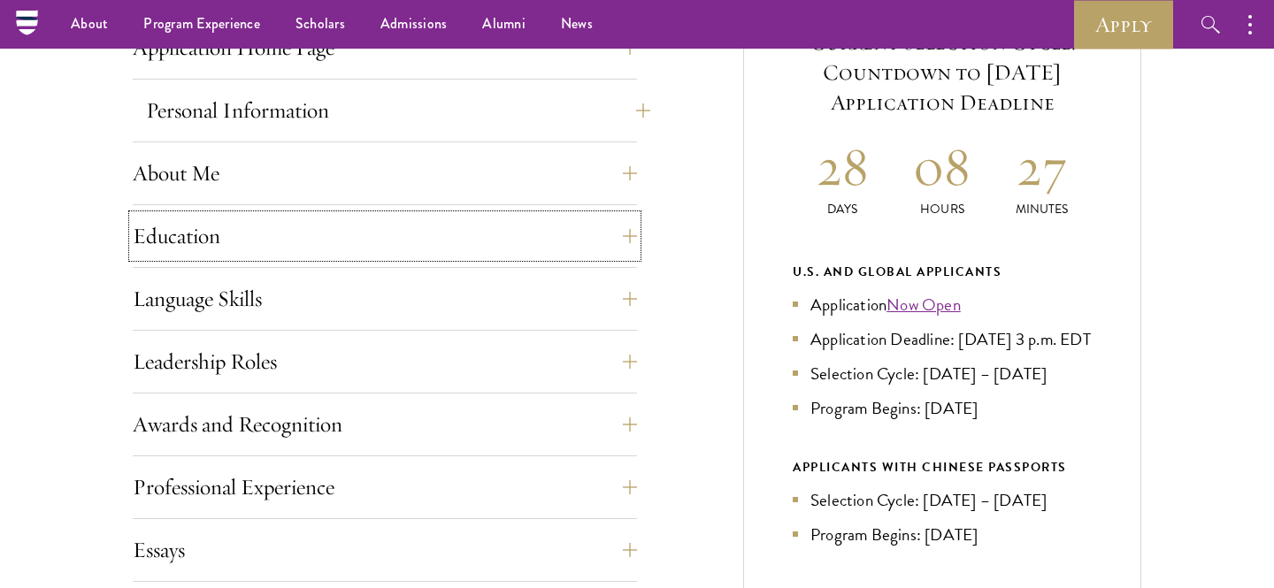
scroll to position [653, 0]
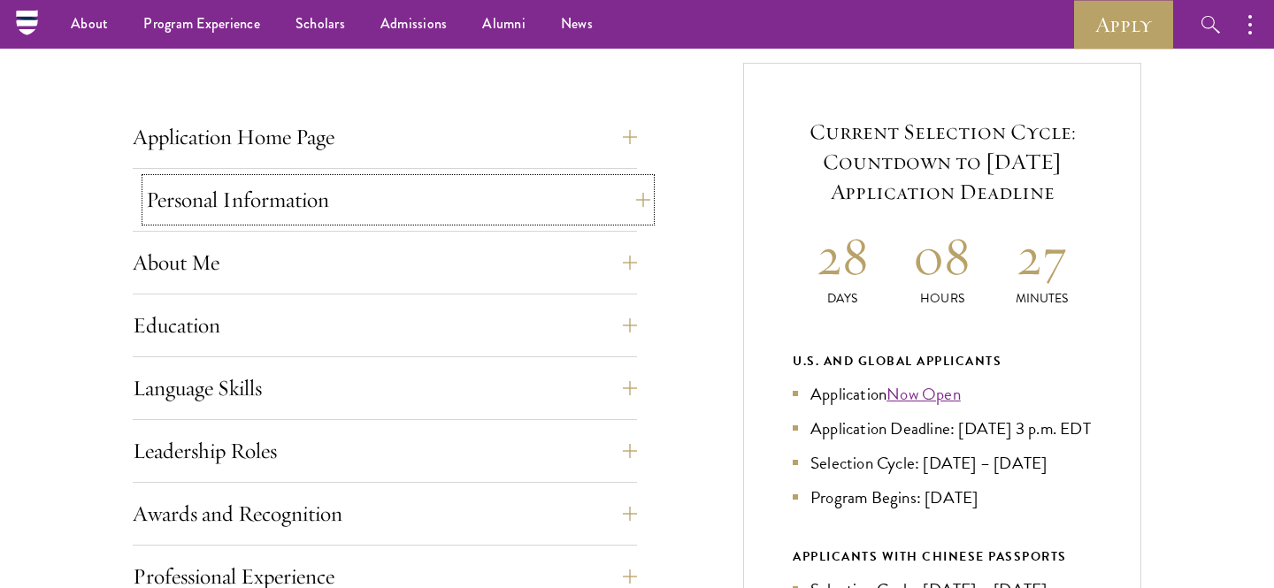
click at [595, 194] on button "Personal Information" at bounding box center [398, 200] width 504 height 42
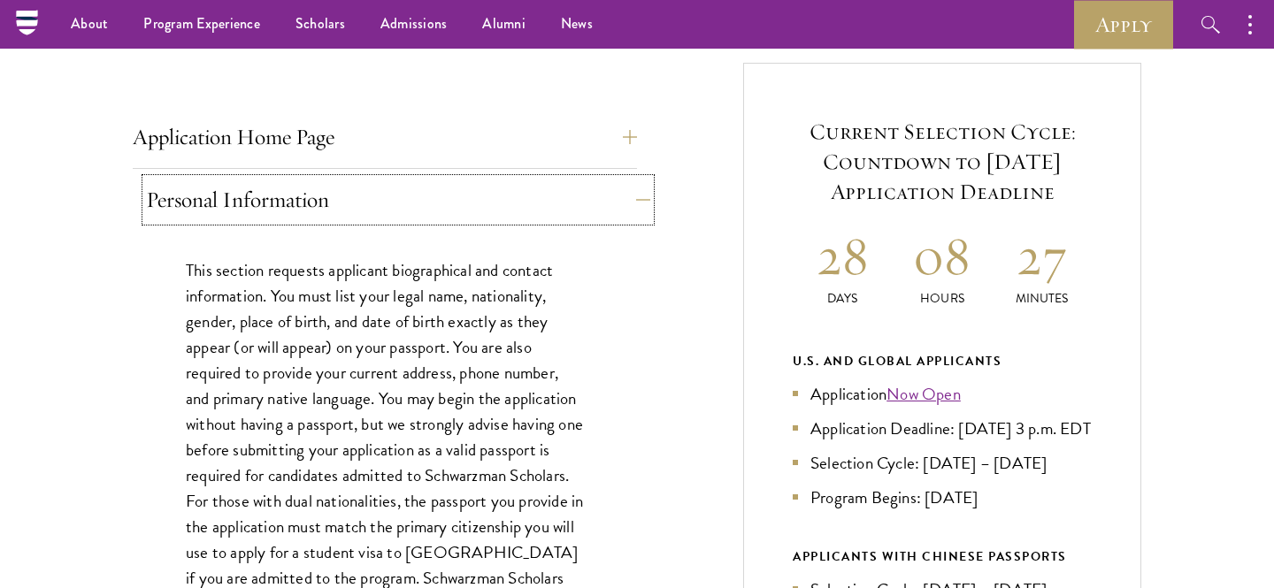
click at [595, 194] on button "Personal Information" at bounding box center [398, 200] width 504 height 42
